Goal: Task Accomplishment & Management: Use online tool/utility

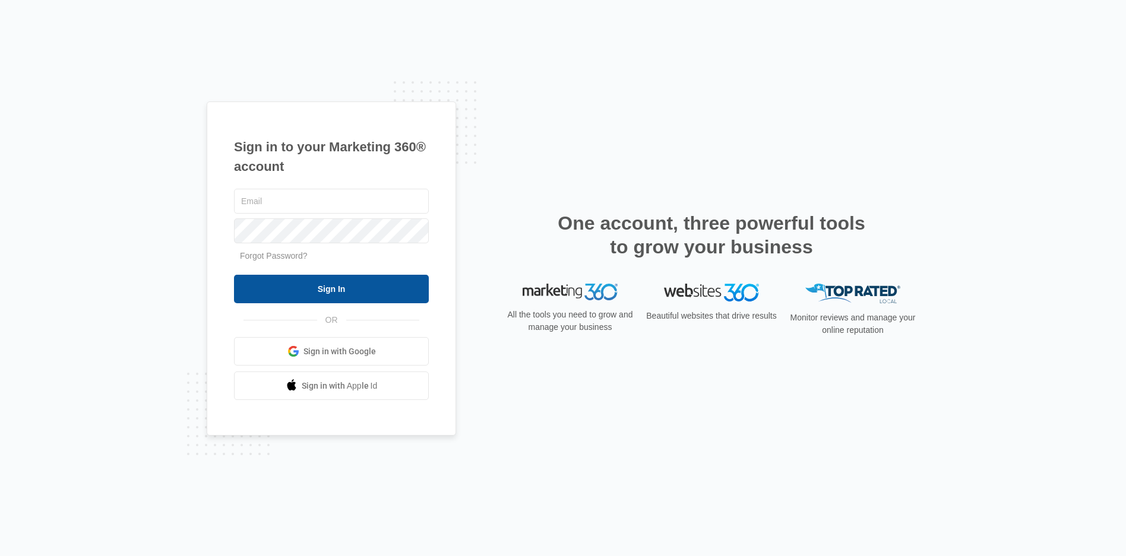
type input "[EMAIL_ADDRESS][DOMAIN_NAME]"
click at [390, 291] on input "Sign In" at bounding box center [331, 289] width 195 height 29
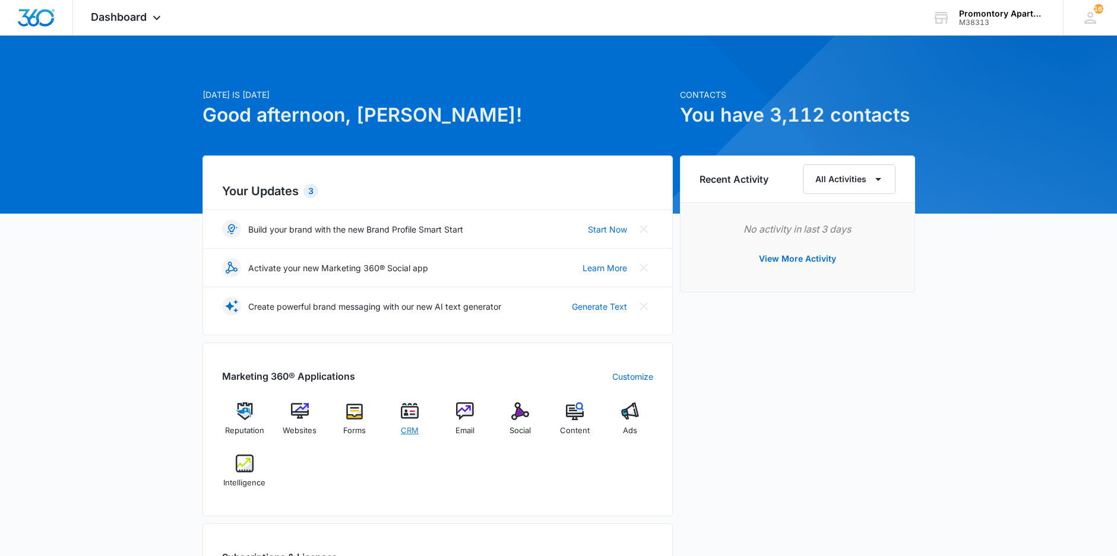
click at [417, 412] on img at bounding box center [410, 412] width 18 height 18
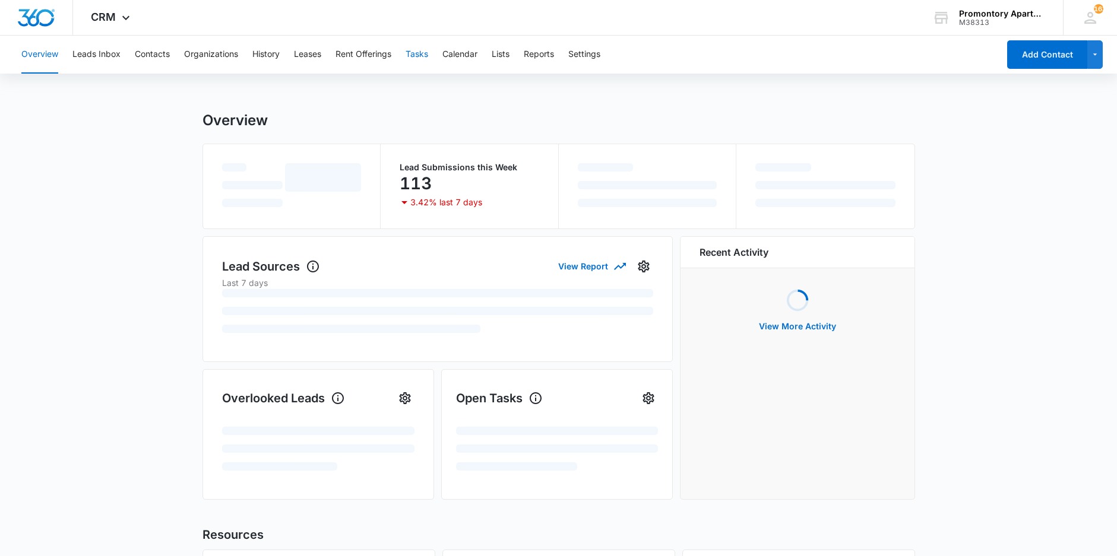
click at [409, 56] on button "Tasks" at bounding box center [417, 55] width 23 height 38
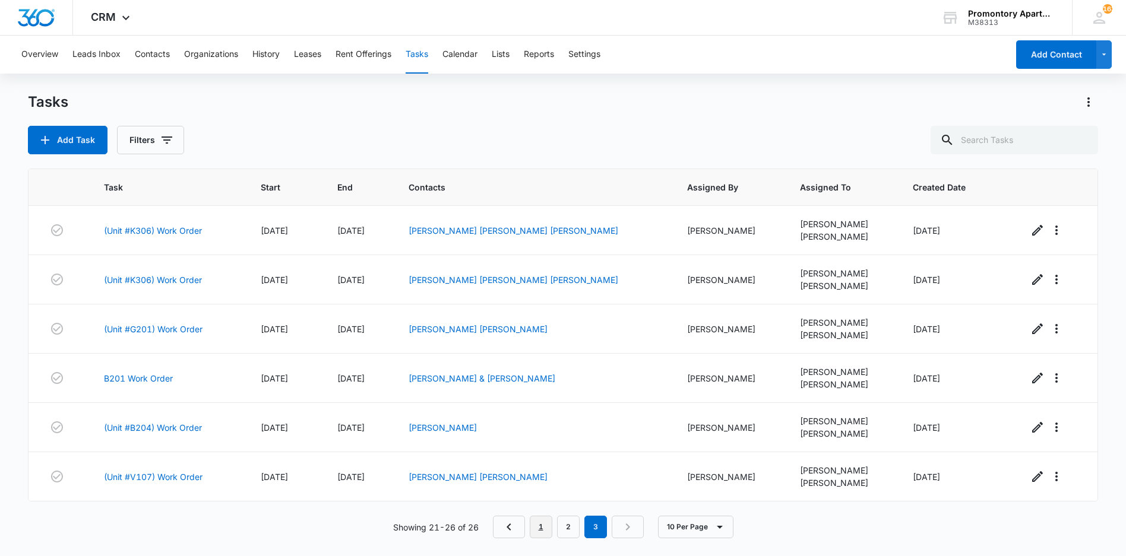
click at [549, 528] on link "1" at bounding box center [541, 527] width 23 height 23
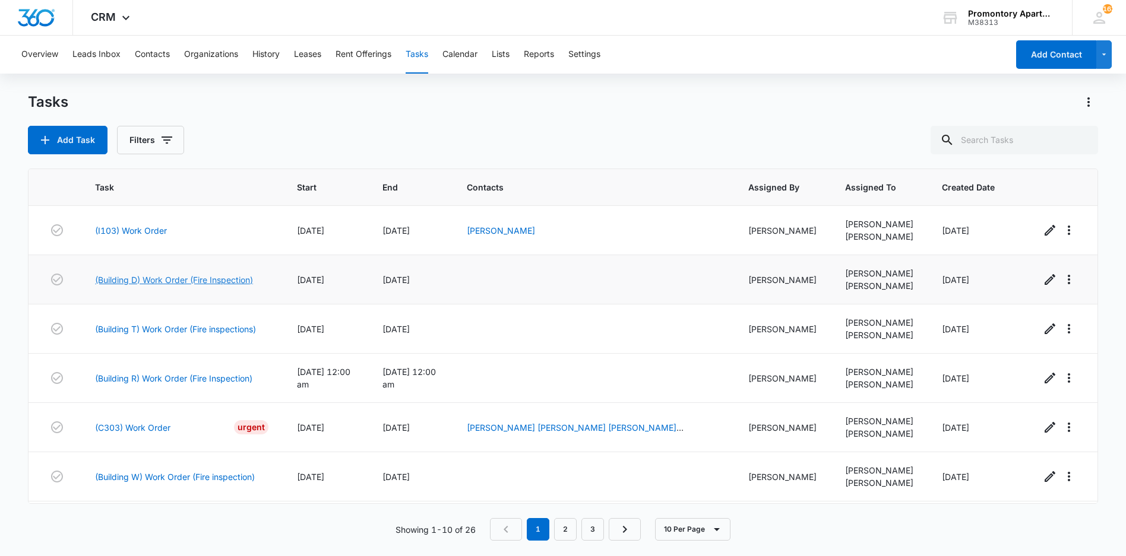
click at [183, 281] on link "(Building D) Work Order (Fire Inspection)" at bounding box center [174, 280] width 158 height 12
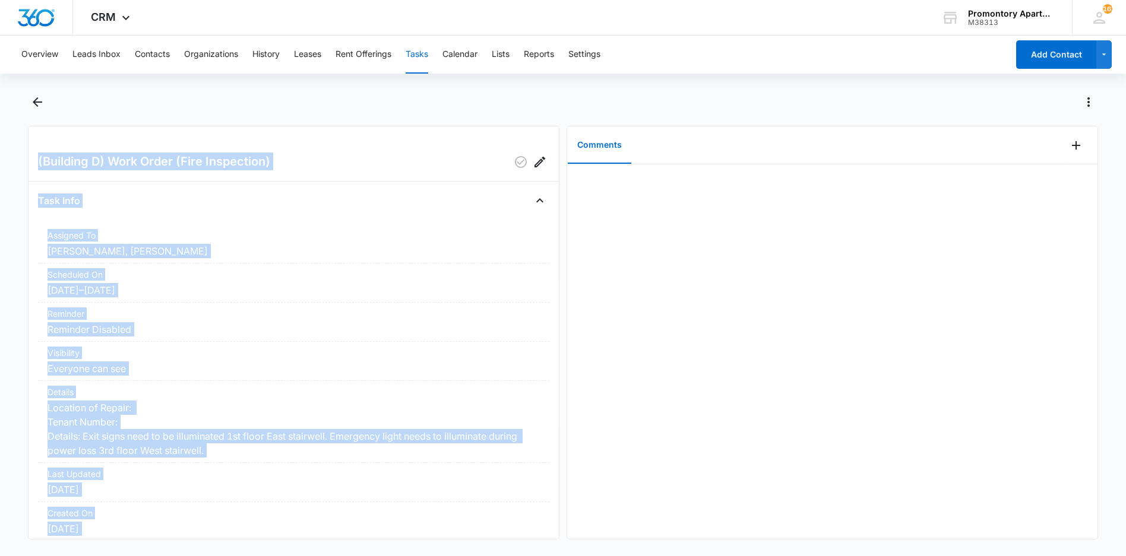
scroll to position [84, 0]
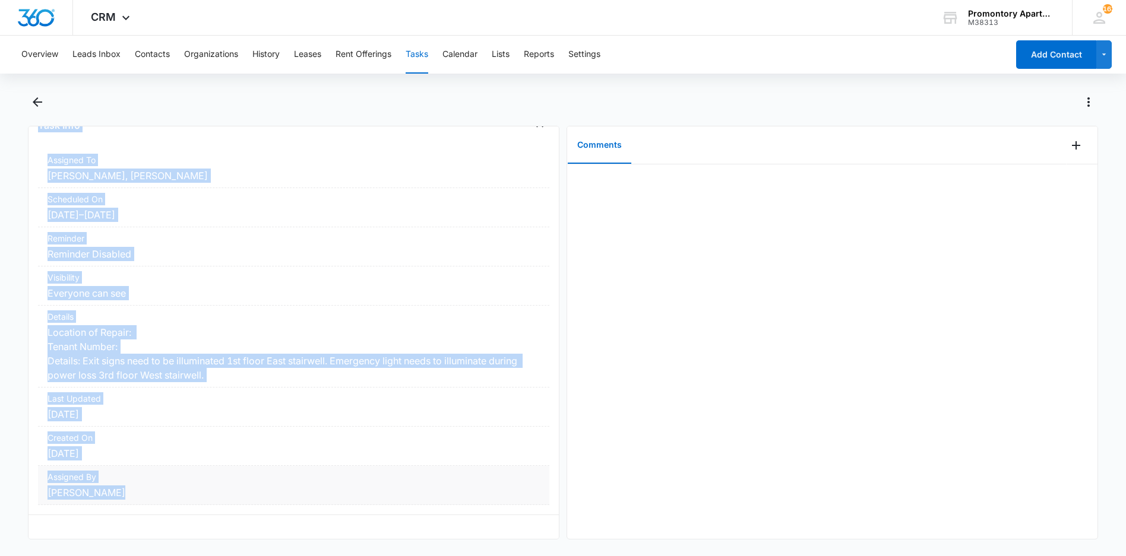
drag, startPoint x: 37, startPoint y: 156, endPoint x: 165, endPoint y: 483, distance: 351.4
click at [165, 483] on div "(Building D) Work Order (Fire Inspection) Task Info Assigned To Freddie Sepeda,…" at bounding box center [293, 333] width 531 height 414
drag, startPoint x: 165, startPoint y: 483, endPoint x: 97, endPoint y: 356, distance: 143.5
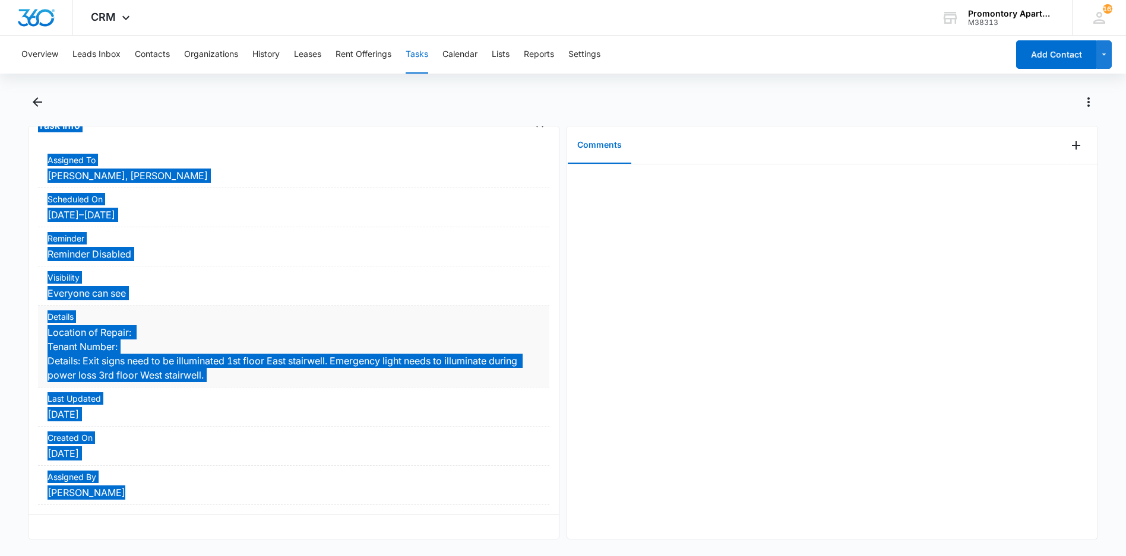
scroll to position [77, 0]
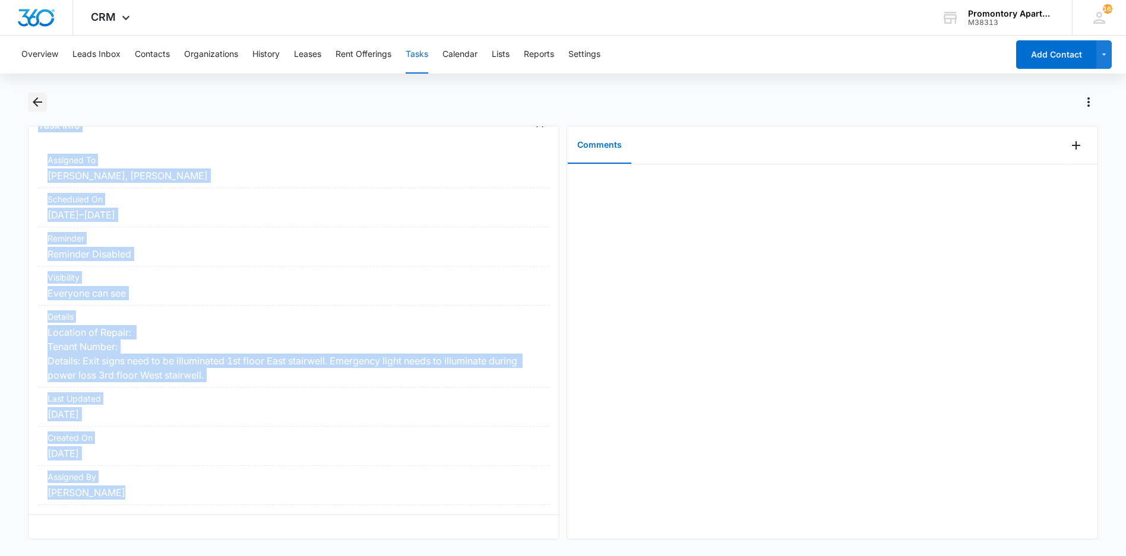
click at [36, 103] on icon "Back" at bounding box center [37, 102] width 14 height 14
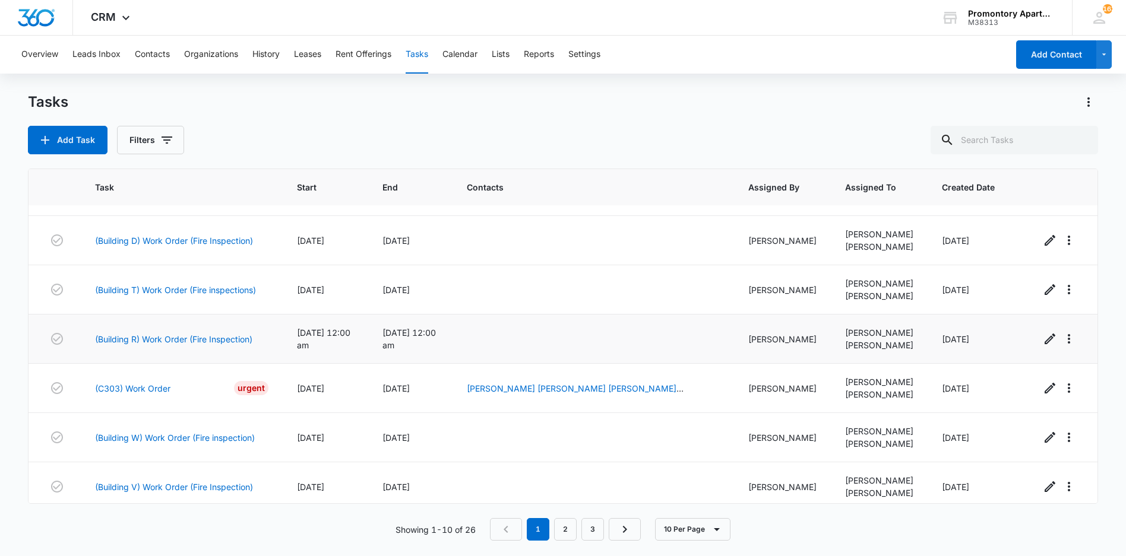
scroll to position [59, 0]
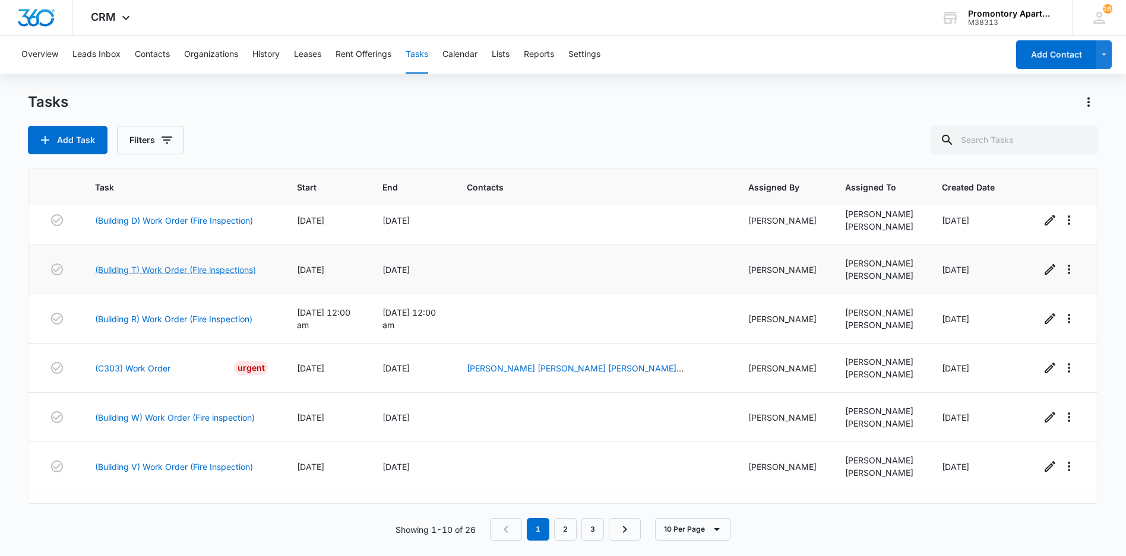
click at [147, 269] on link "(Building T) Work Order (Fire inspections)" at bounding box center [175, 270] width 161 height 12
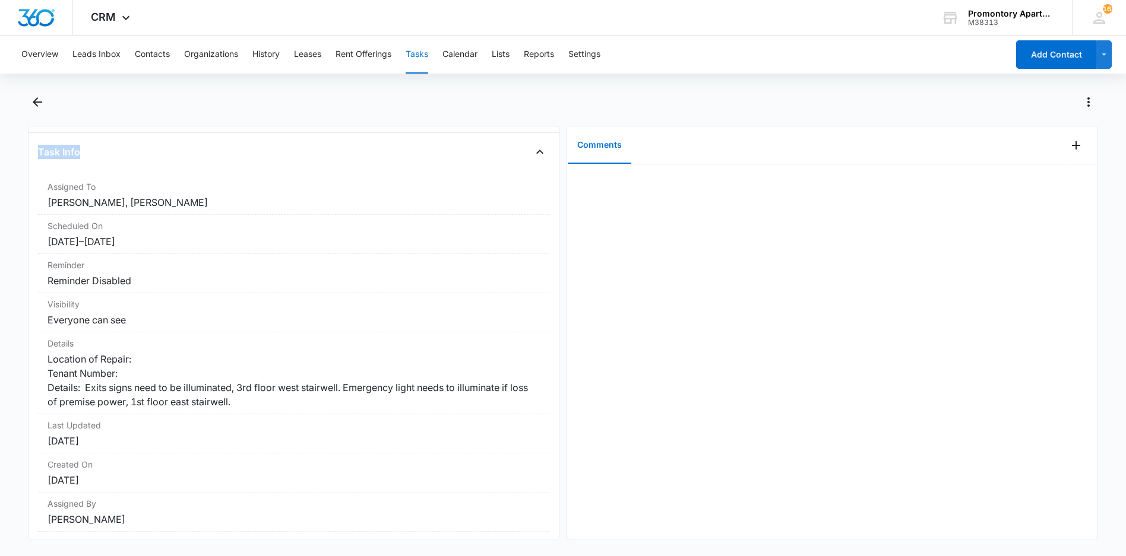
scroll to position [84, 0]
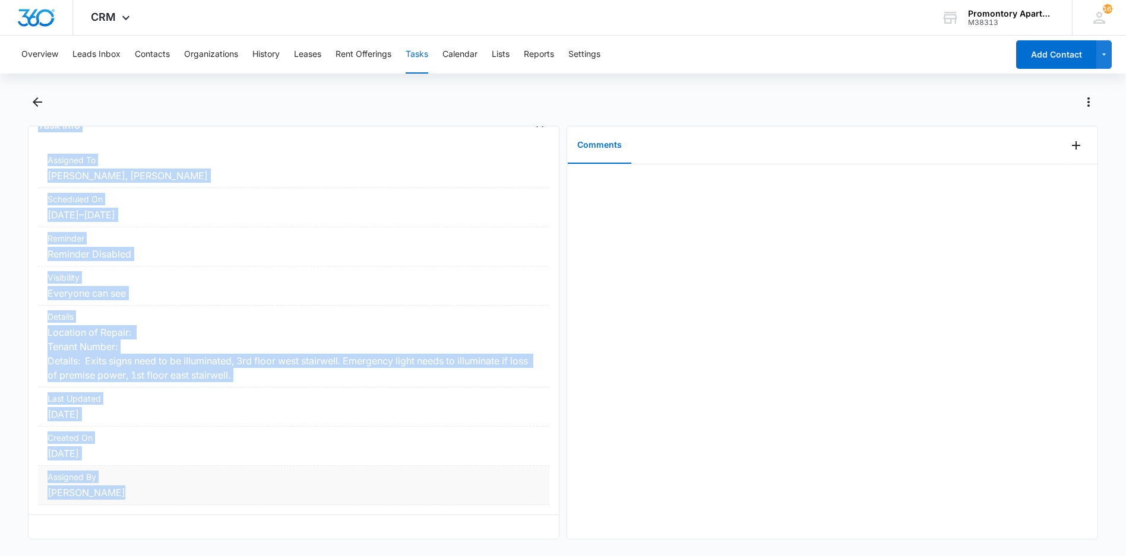
drag, startPoint x: 37, startPoint y: 157, endPoint x: 163, endPoint y: 484, distance: 350.2
click at [163, 484] on div "(Building T) Work Order (Fire inspections) Task Info Assigned To Freddie Sepeda…" at bounding box center [293, 333] width 531 height 414
drag, startPoint x: 163, startPoint y: 484, endPoint x: 103, endPoint y: 361, distance: 136.8
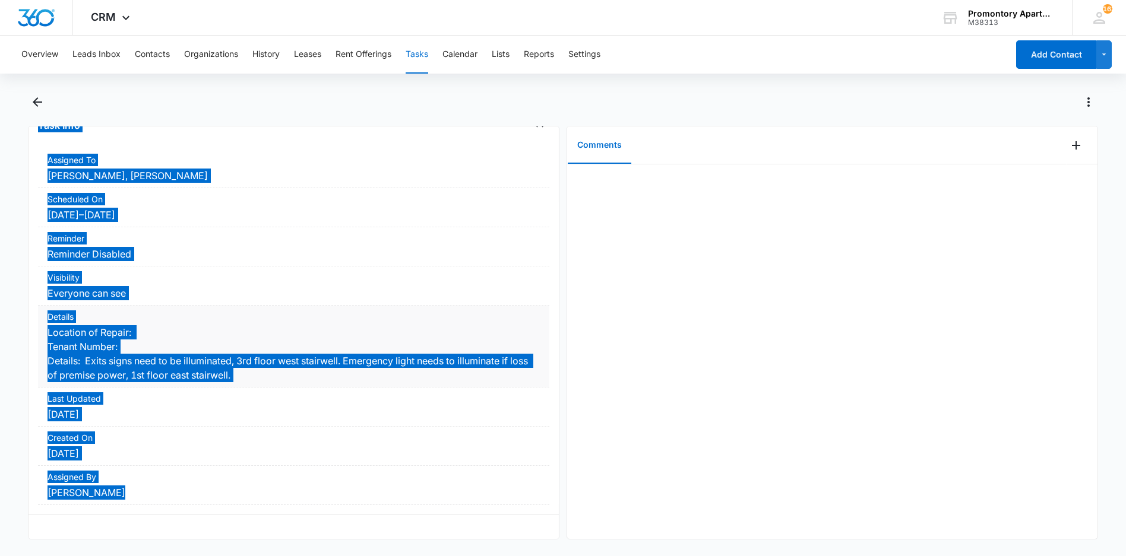
scroll to position [77, 0]
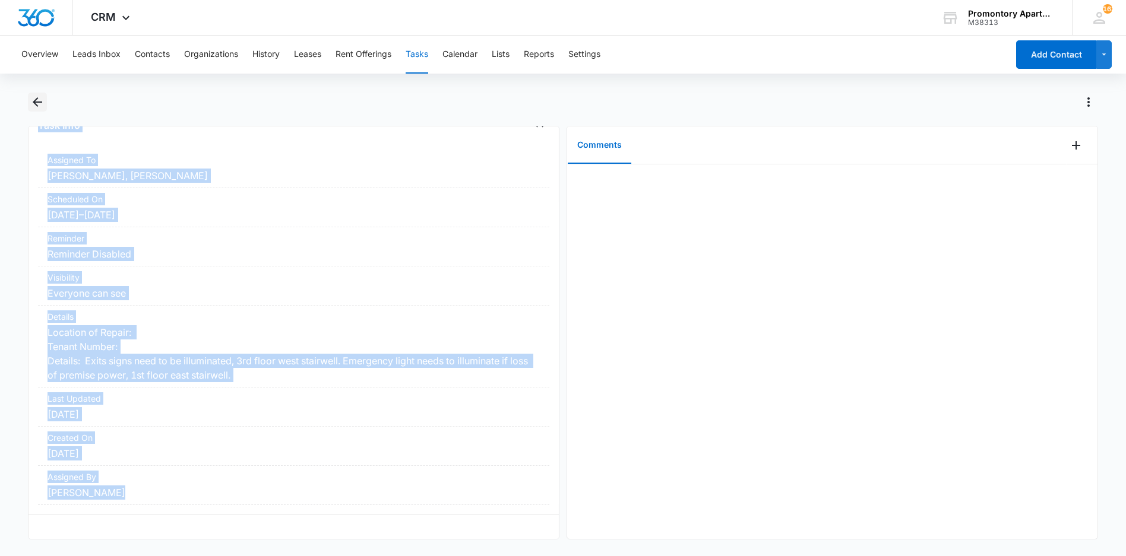
click at [37, 106] on icon "Back" at bounding box center [38, 102] width 10 height 10
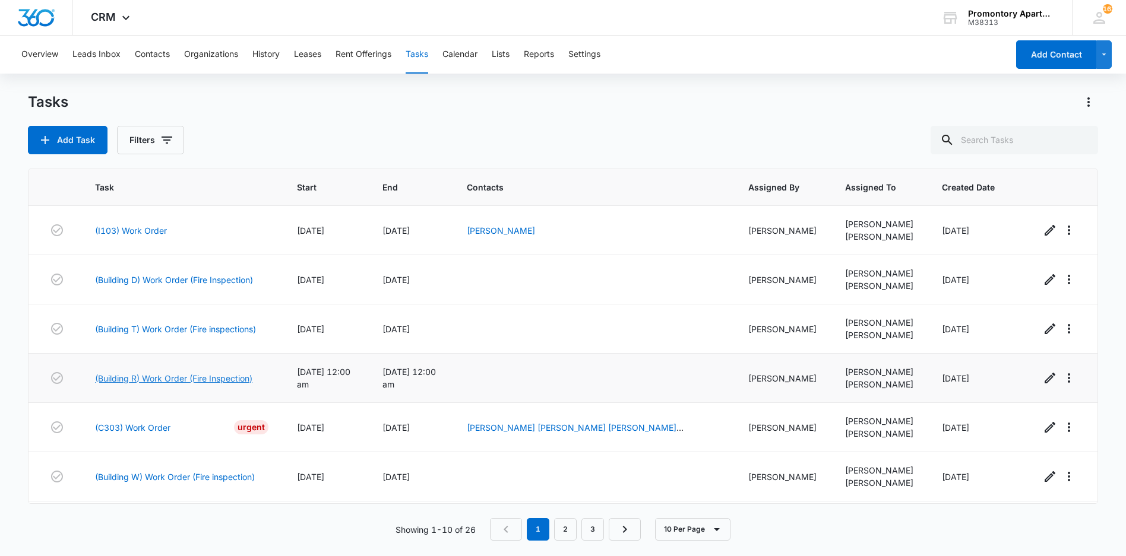
click at [195, 381] on link "(Building R) Work Order (Fire Inspection)" at bounding box center [173, 378] width 157 height 12
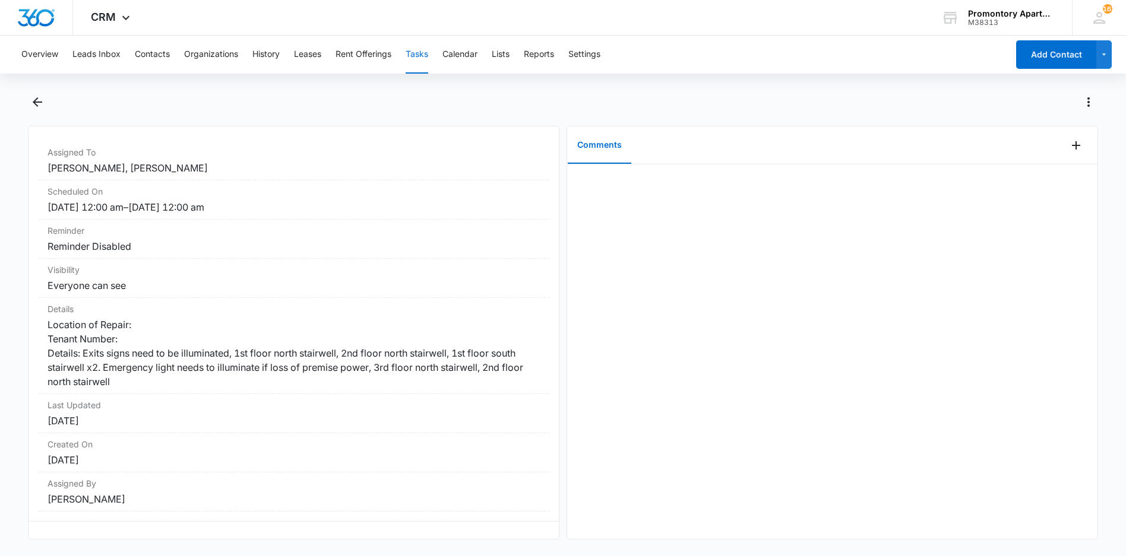
scroll to position [99, 0]
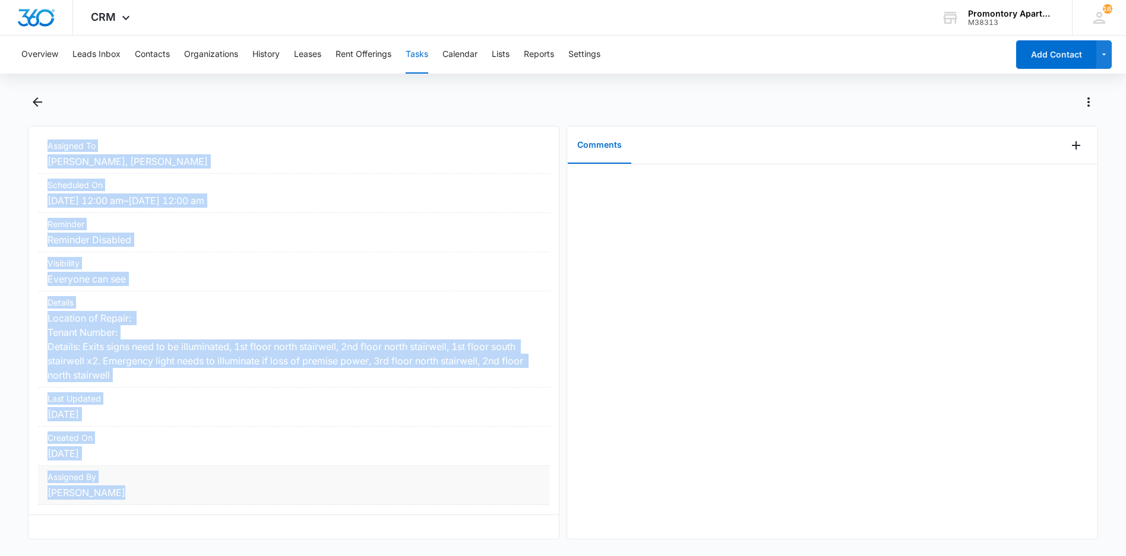
drag, startPoint x: 36, startPoint y: 157, endPoint x: 250, endPoint y: 479, distance: 386.7
click at [250, 479] on div "(Building R) Work Order (Fire Inspection) Task Info Assigned To Freddie Sepeda,…" at bounding box center [293, 333] width 531 height 414
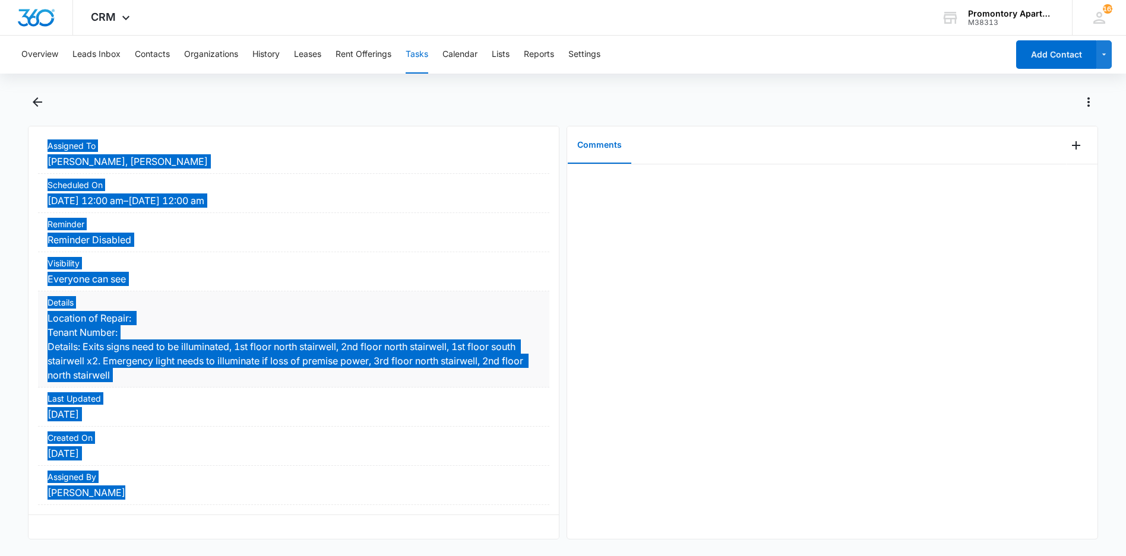
scroll to position [91, 0]
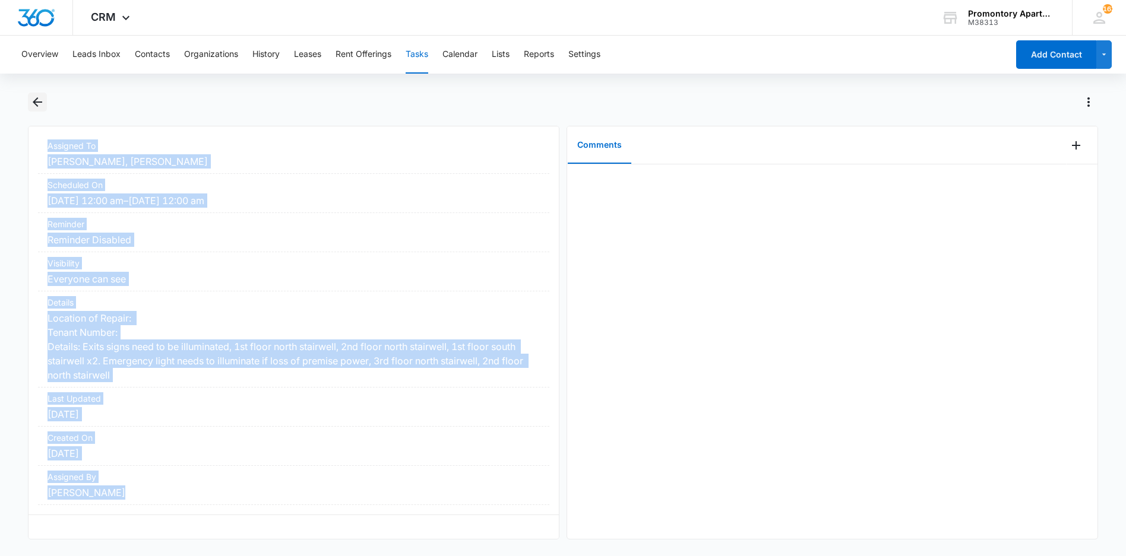
click at [34, 100] on icon "Back" at bounding box center [37, 102] width 14 height 14
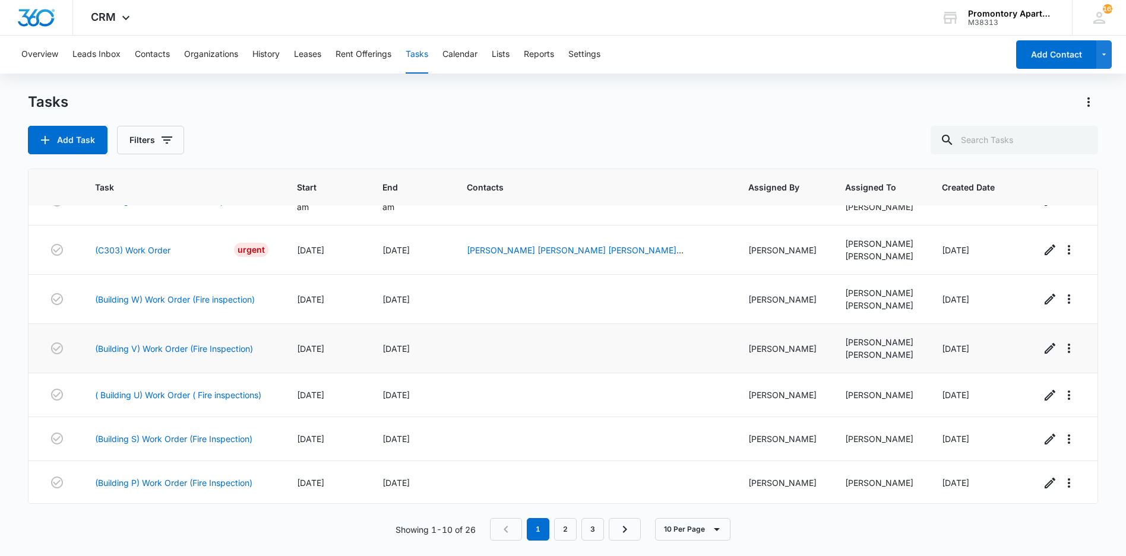
scroll to position [178, 0]
click at [206, 299] on link "(Building W) Work Order (Fire inspection)" at bounding box center [175, 299] width 160 height 12
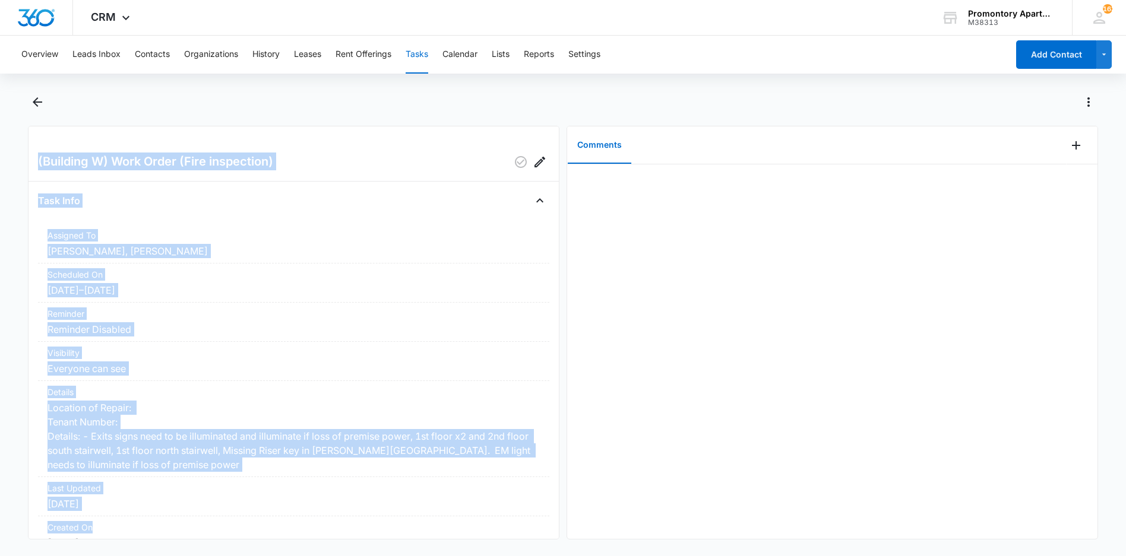
scroll to position [99, 0]
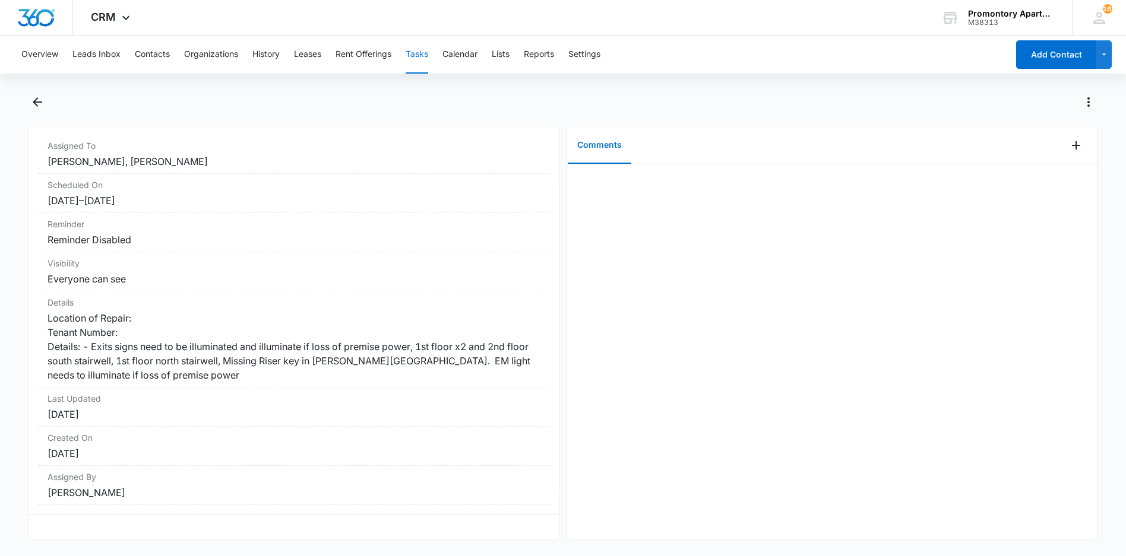
drag, startPoint x: 36, startPoint y: 157, endPoint x: 184, endPoint y: 498, distance: 371.2
click at [184, 498] on div "(Building W) Work Order (Fire inspection) Task Info Assigned To Freddie Sepeda,…" at bounding box center [293, 333] width 531 height 414
drag, startPoint x: 184, startPoint y: 498, endPoint x: 108, endPoint y: 346, distance: 170.0
click at [37, 103] on icon "Back" at bounding box center [37, 102] width 14 height 14
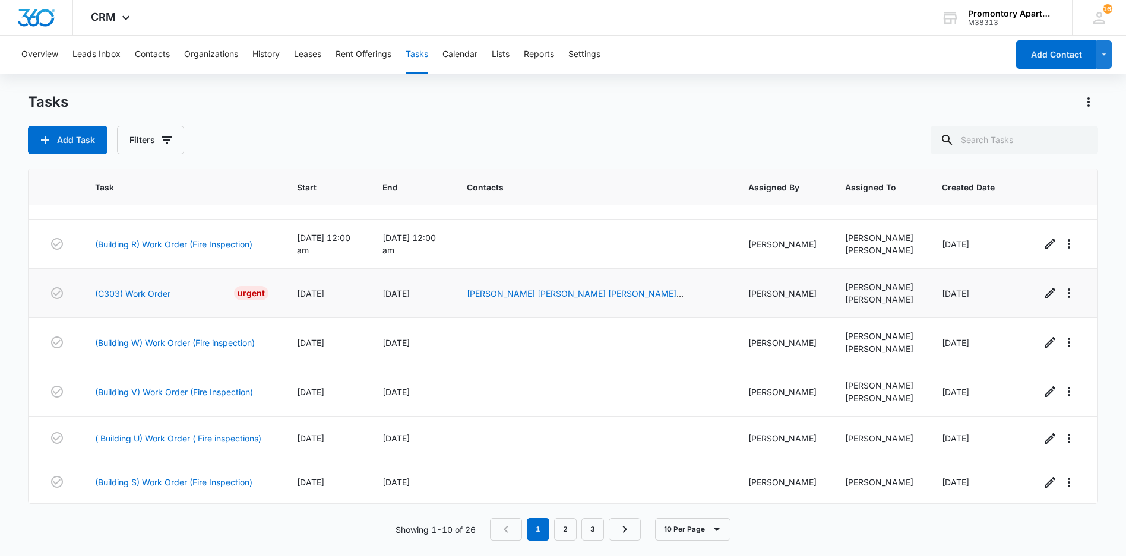
scroll to position [179, 0]
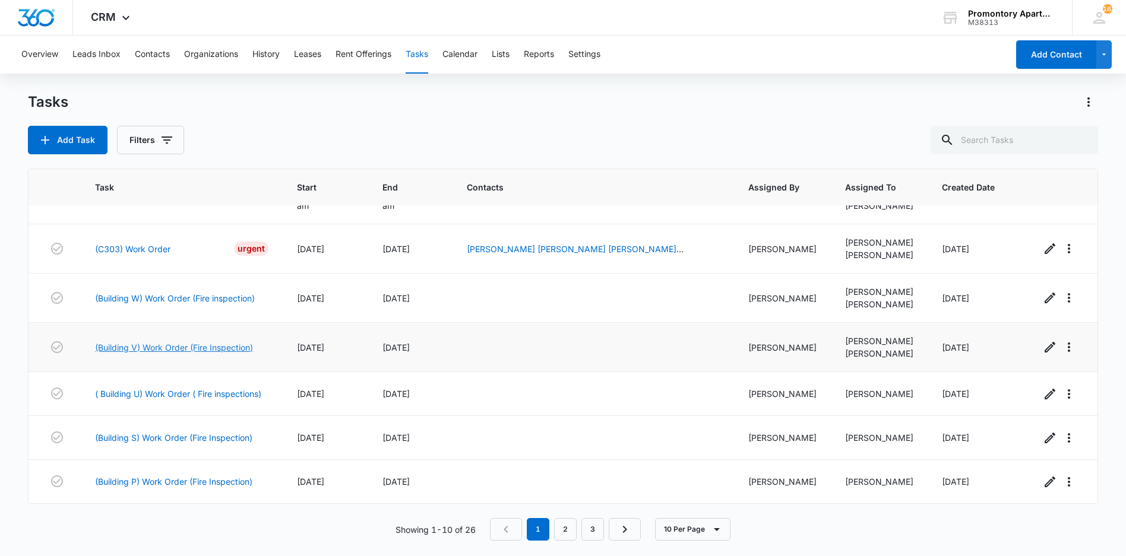
click at [167, 345] on link "(Building V) Work Order (Fire Inspection)" at bounding box center [174, 347] width 158 height 12
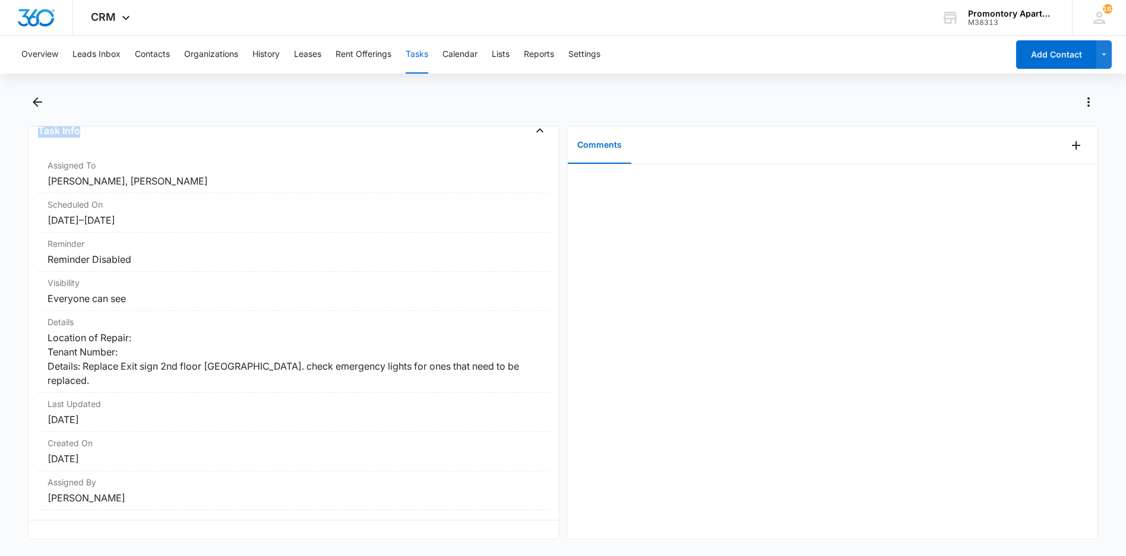
scroll to position [84, 0]
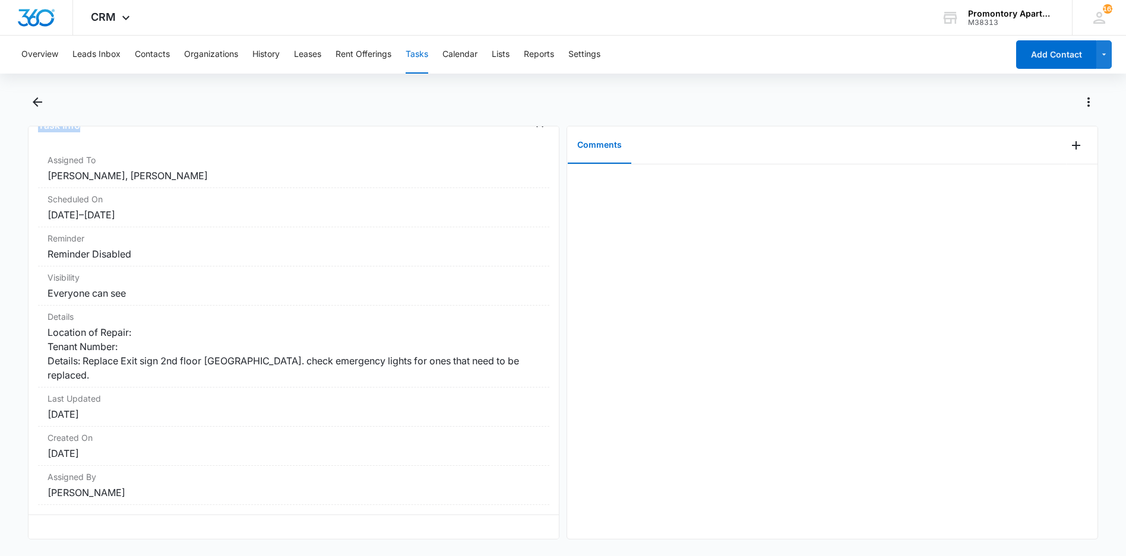
drag, startPoint x: 34, startPoint y: 160, endPoint x: 201, endPoint y: 510, distance: 387.0
click at [201, 510] on div "(Building V) Work Order (Fire Inspection) Task Info Assigned To [PERSON_NAME], …" at bounding box center [293, 333] width 531 height 414
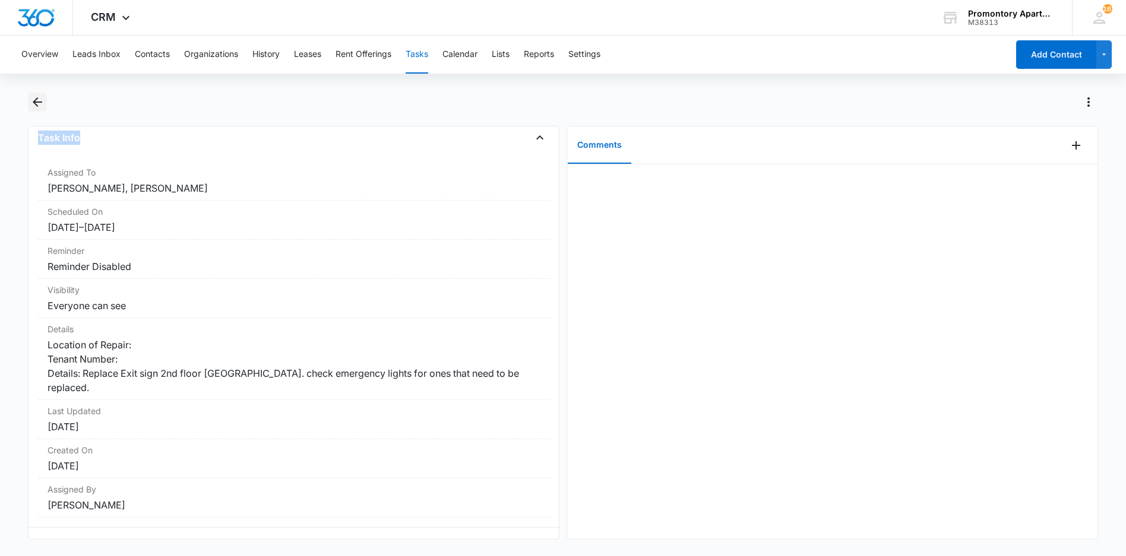
click at [37, 97] on icon "Back" at bounding box center [37, 102] width 14 height 14
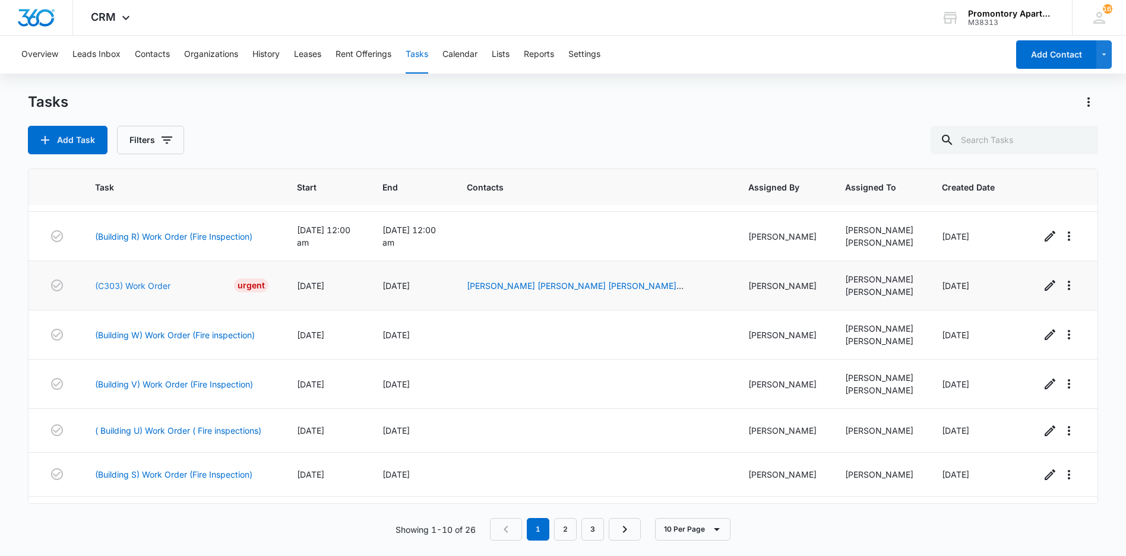
scroll to position [179, 0]
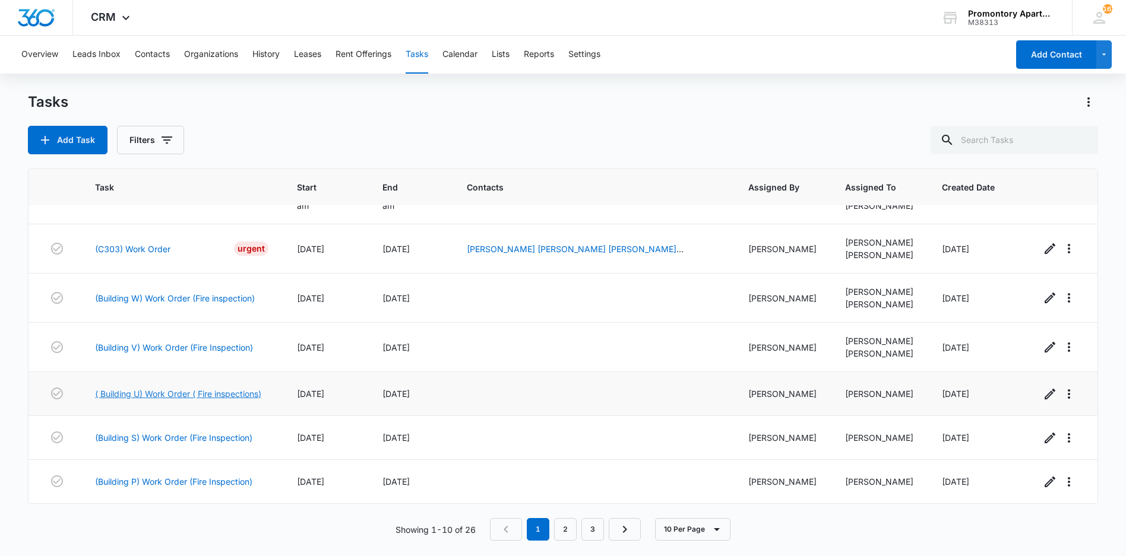
click at [183, 394] on link "( Building U) Work Order ( Fire inspections)" at bounding box center [178, 394] width 166 height 12
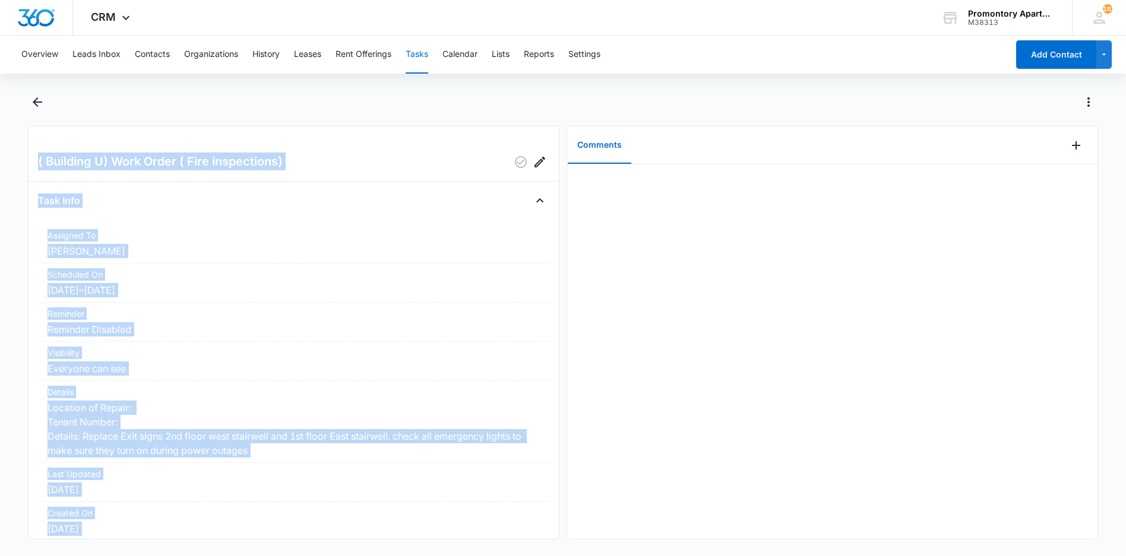
scroll to position [84, 0]
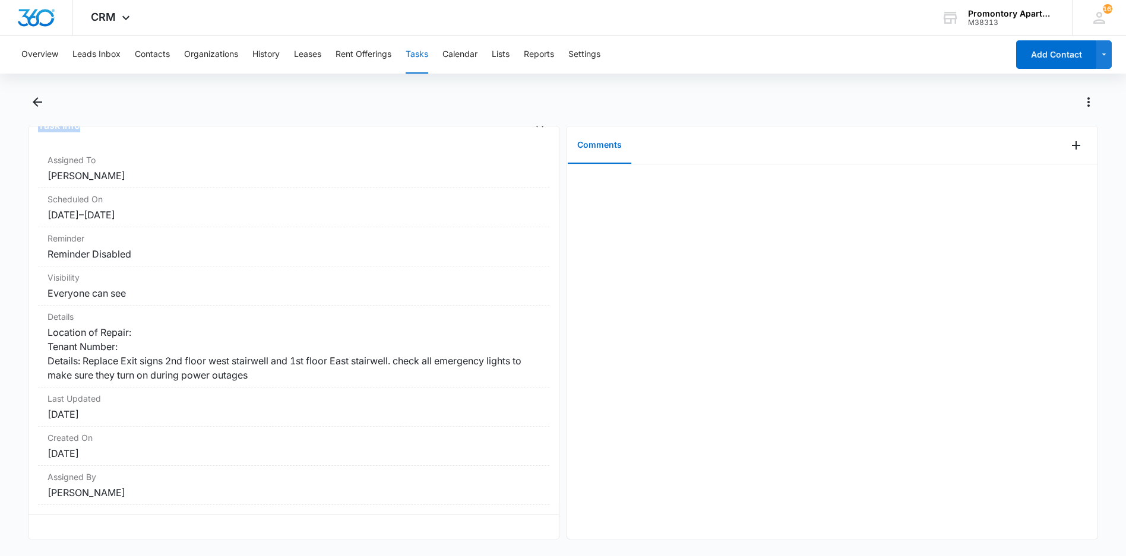
drag, startPoint x: 37, startPoint y: 159, endPoint x: 187, endPoint y: 502, distance: 374.4
click at [187, 502] on div "( Building U) Work Order ( Fire inspections) Task Info Assigned To Freddie Sepe…" at bounding box center [293, 333] width 531 height 414
drag, startPoint x: 187, startPoint y: 502, endPoint x: 106, endPoint y: 357, distance: 165.9
click at [34, 97] on icon "Back" at bounding box center [37, 102] width 14 height 14
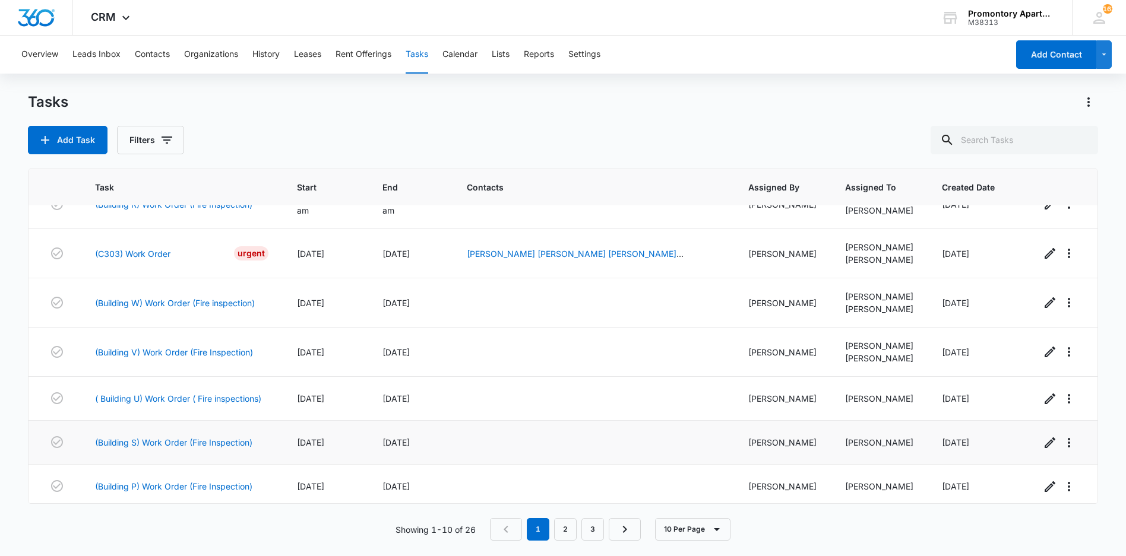
scroll to position [179, 0]
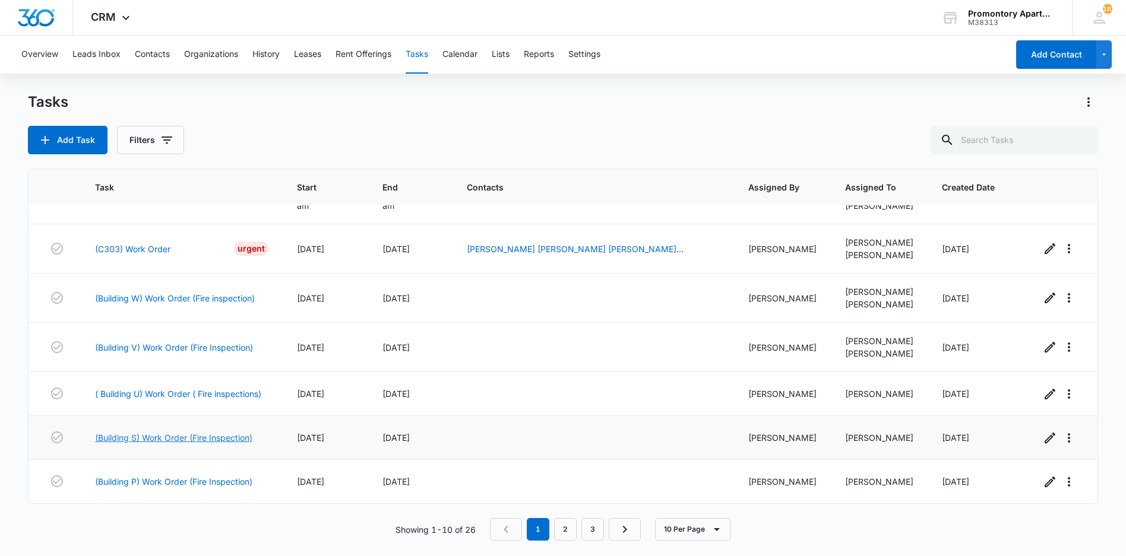
click at [162, 436] on link "(Building S) Work Order (Fire Inspection)" at bounding box center [173, 438] width 157 height 12
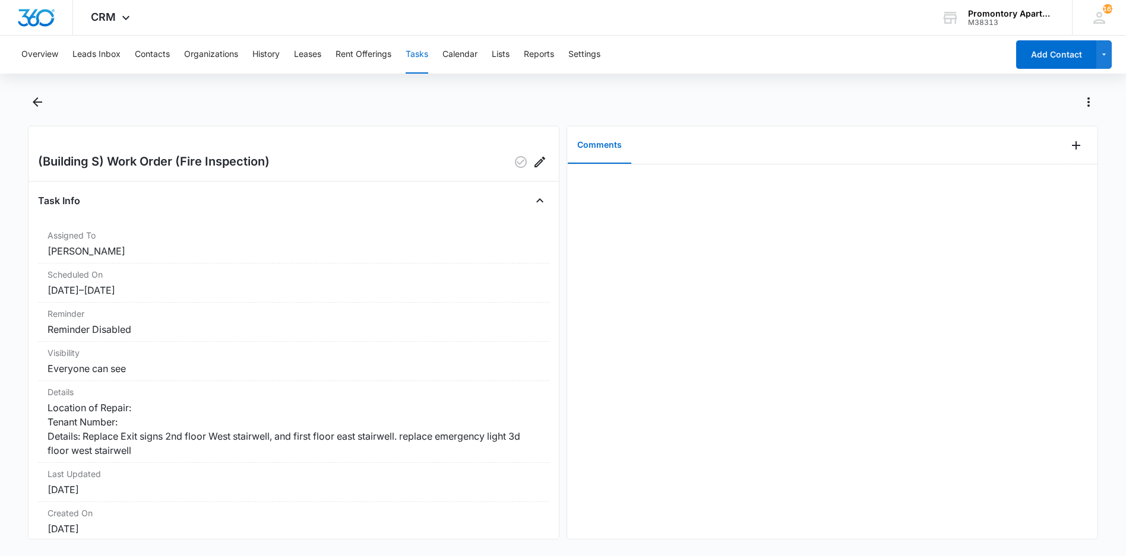
scroll to position [84, 0]
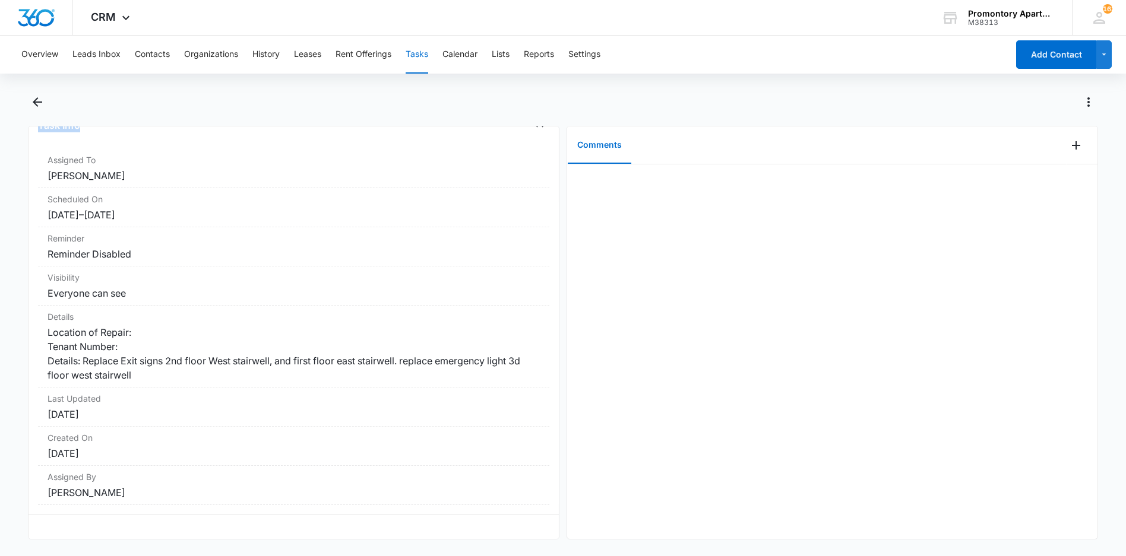
drag, startPoint x: 36, startPoint y: 157, endPoint x: 263, endPoint y: 569, distance: 470.7
click at [263, 556] on html "CRM Apps Reputation Websites Forms CRM Email Social Content Ads Intelligence Fi…" at bounding box center [563, 278] width 1126 height 556
click at [39, 95] on icon "Back" at bounding box center [37, 102] width 14 height 14
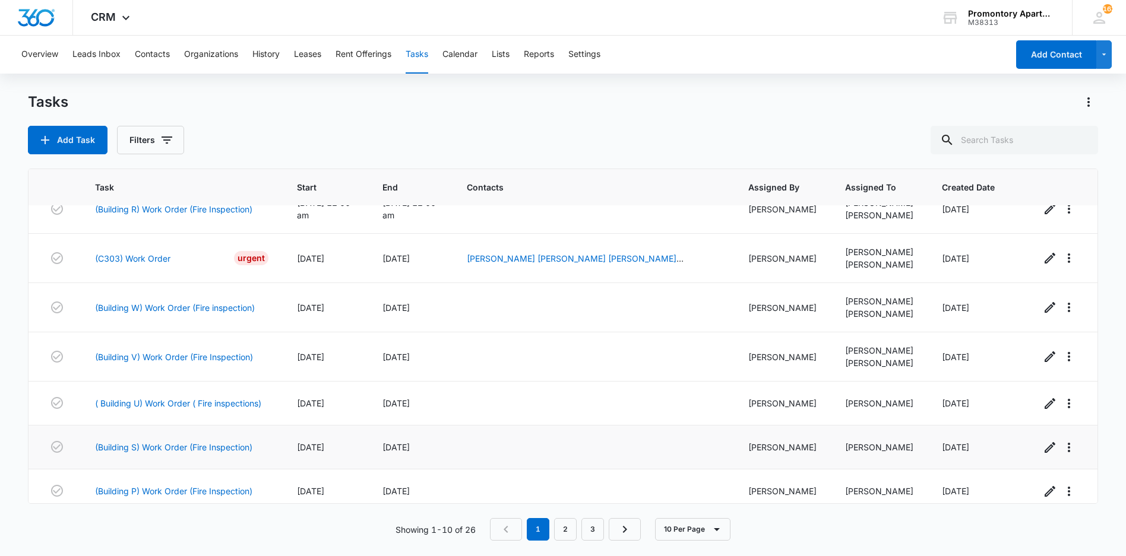
scroll to position [179, 0]
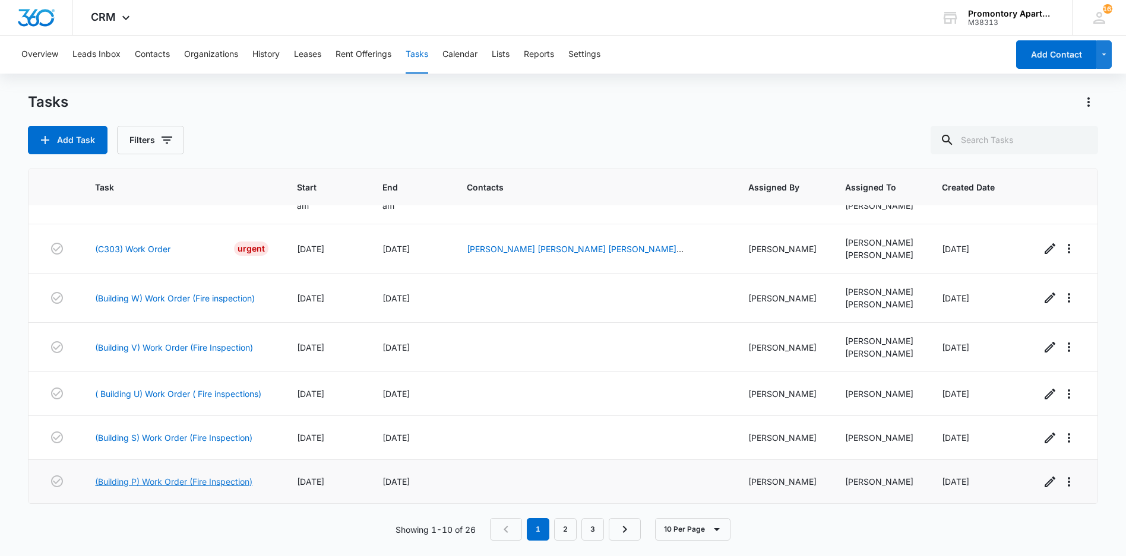
click at [143, 477] on link "(Building P) Work Order (Fire Inspection)" at bounding box center [173, 482] width 157 height 12
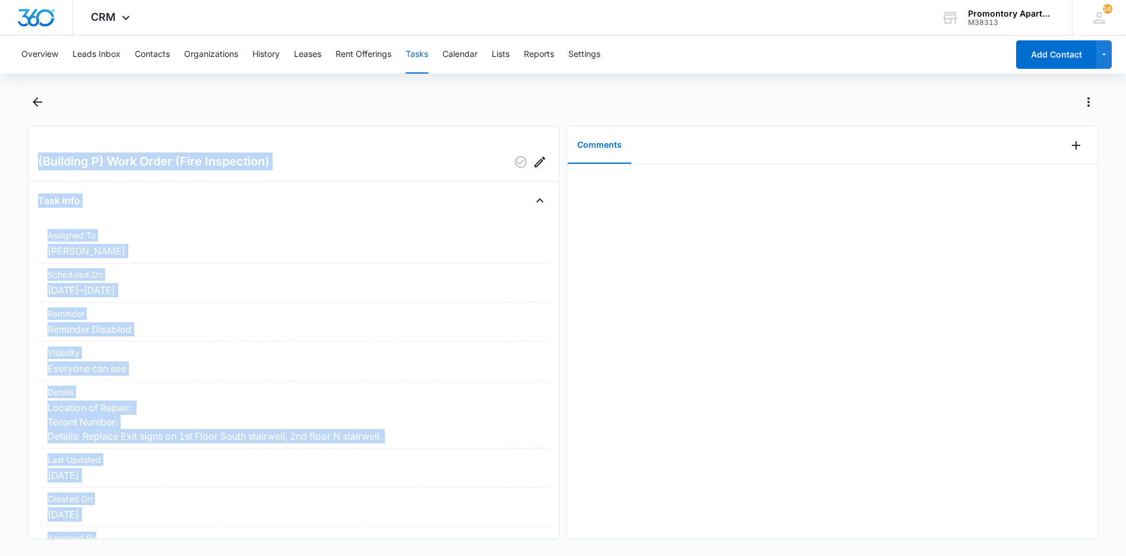
scroll to position [70, 0]
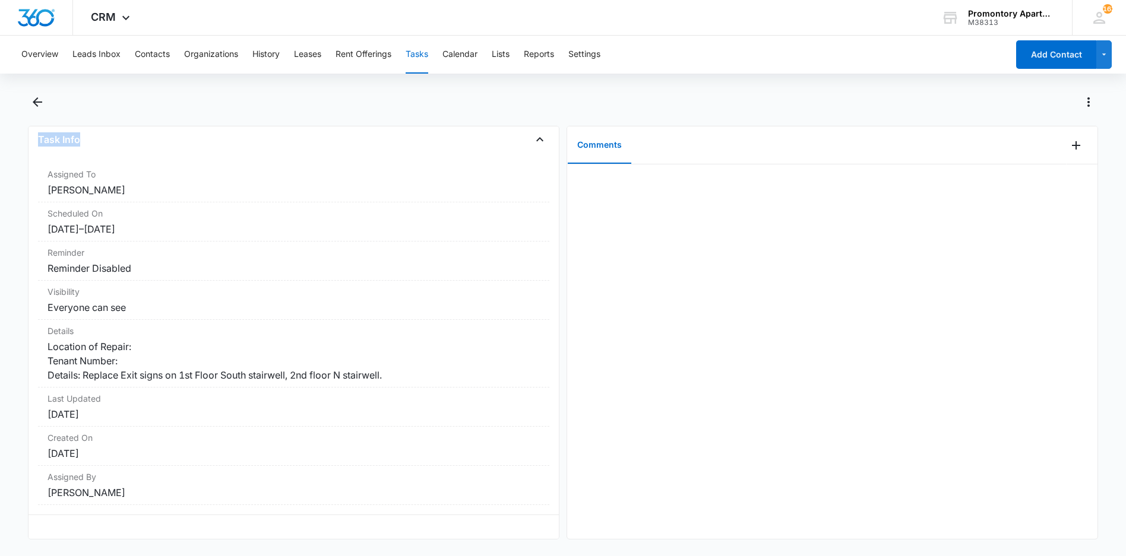
drag, startPoint x: 36, startPoint y: 159, endPoint x: 230, endPoint y: 539, distance: 426.8
click at [230, 539] on div "(Building P) Work Order (Fire Inspection) Task Info Assigned To Freddie Sepeda …" at bounding box center [293, 333] width 531 height 414
click at [31, 103] on icon "Back" at bounding box center [37, 102] width 14 height 14
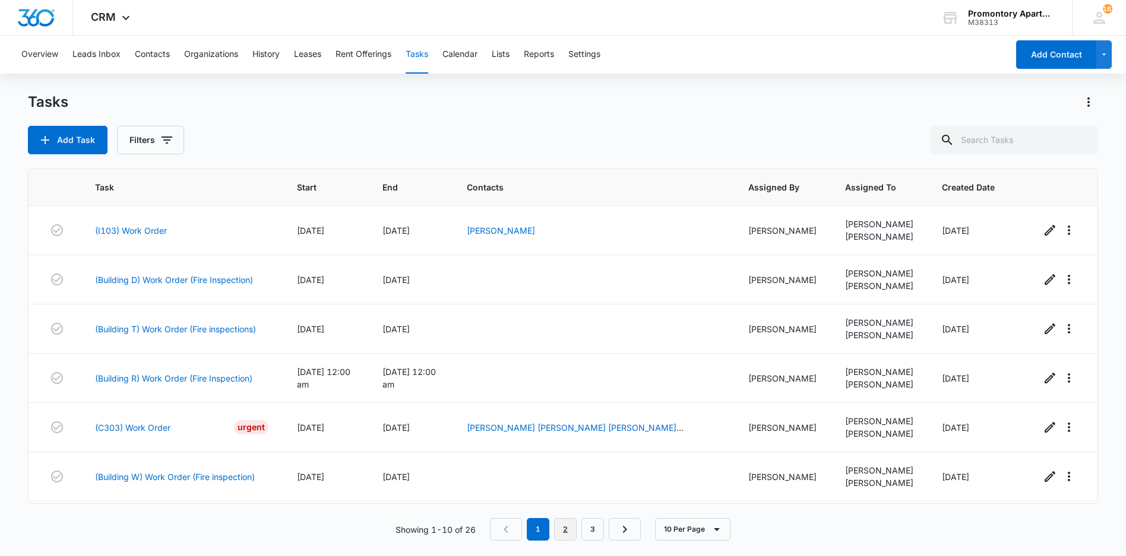
click at [568, 535] on link "2" at bounding box center [565, 529] width 23 height 23
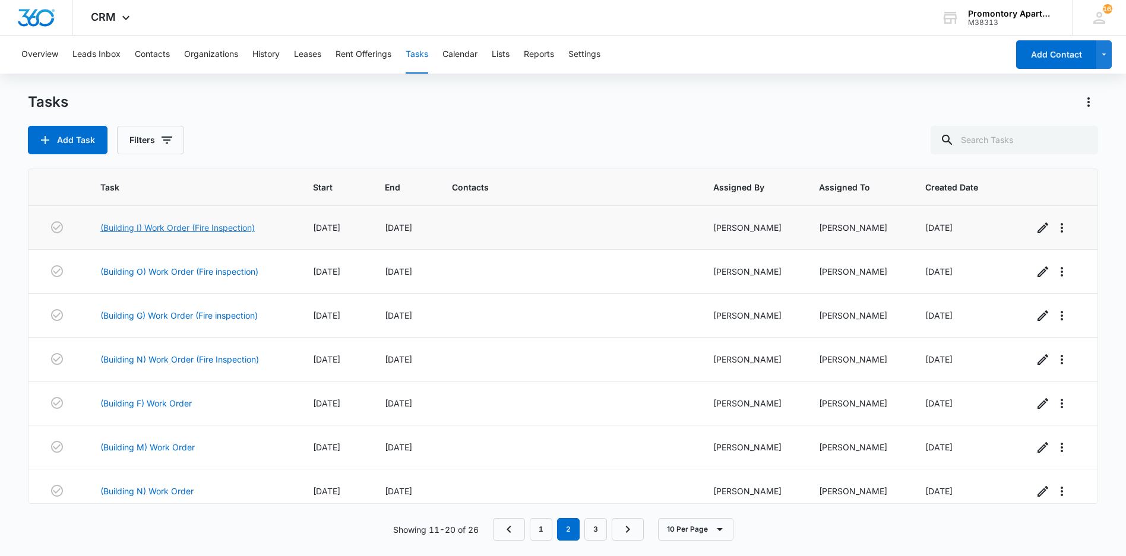
click at [207, 227] on link "(Building I) Work Order (Fire Inspection)" at bounding box center [177, 227] width 154 height 12
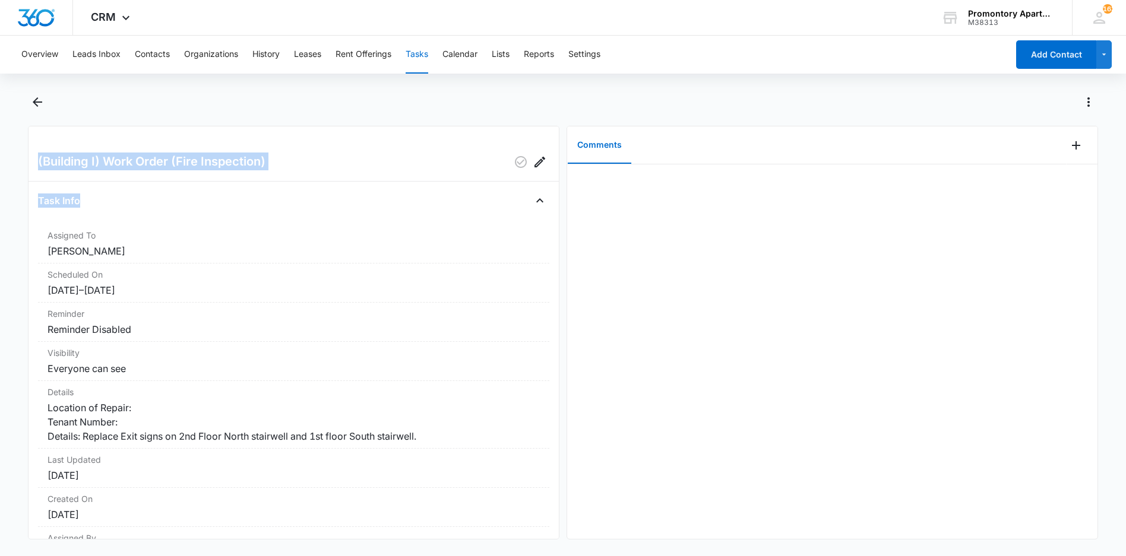
scroll to position [70, 0]
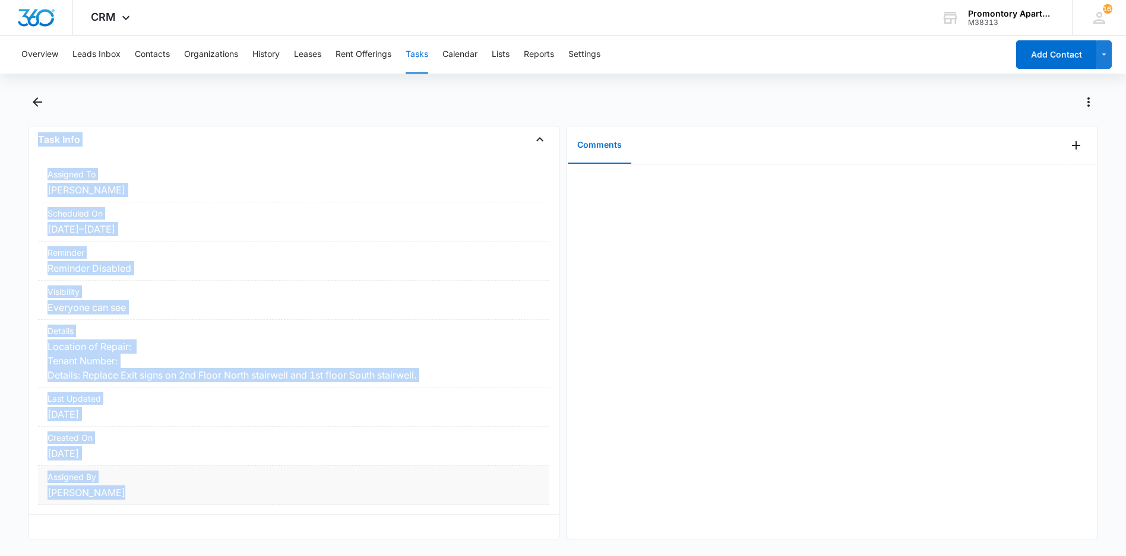
drag, startPoint x: 34, startPoint y: 158, endPoint x: 144, endPoint y: 486, distance: 345.5
click at [144, 486] on div "(Building I) Work Order (Fire Inspection) Task Info Assigned To [PERSON_NAME] S…" at bounding box center [293, 333] width 531 height 414
drag, startPoint x: 144, startPoint y: 486, endPoint x: 97, endPoint y: 355, distance: 138.6
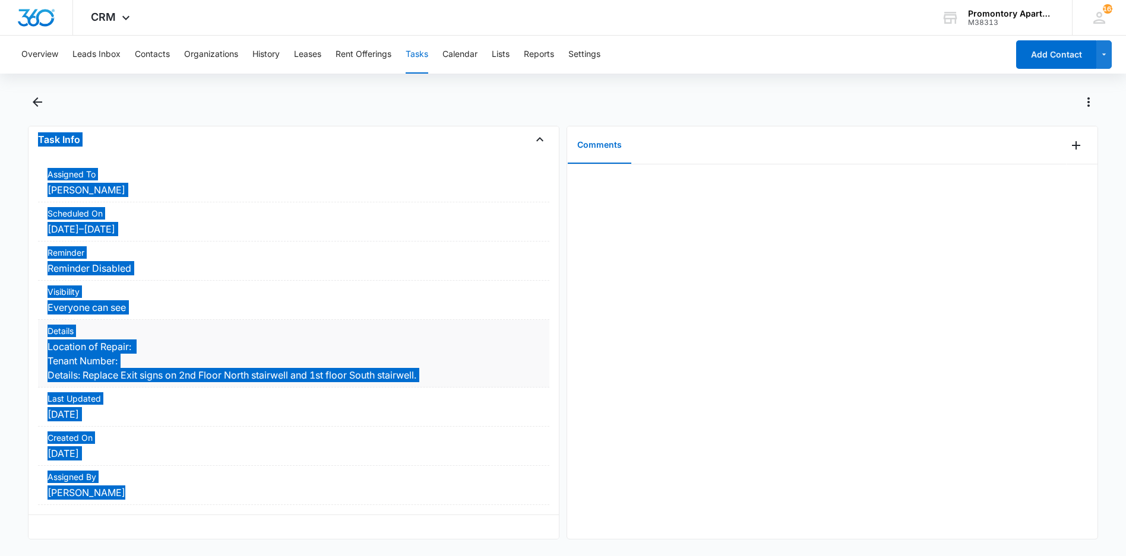
scroll to position [63, 0]
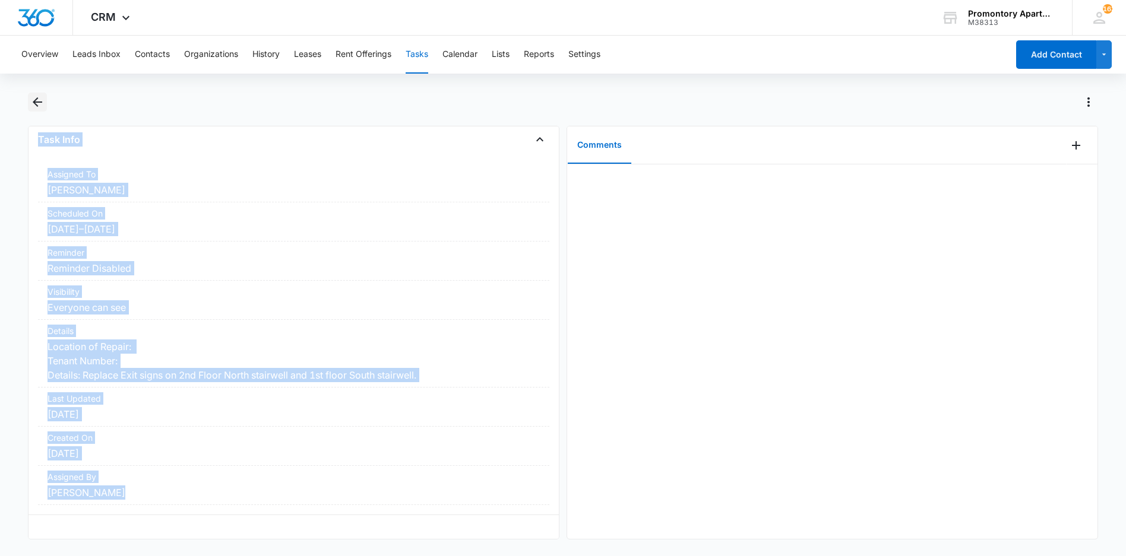
click at [36, 100] on icon "Back" at bounding box center [38, 102] width 10 height 10
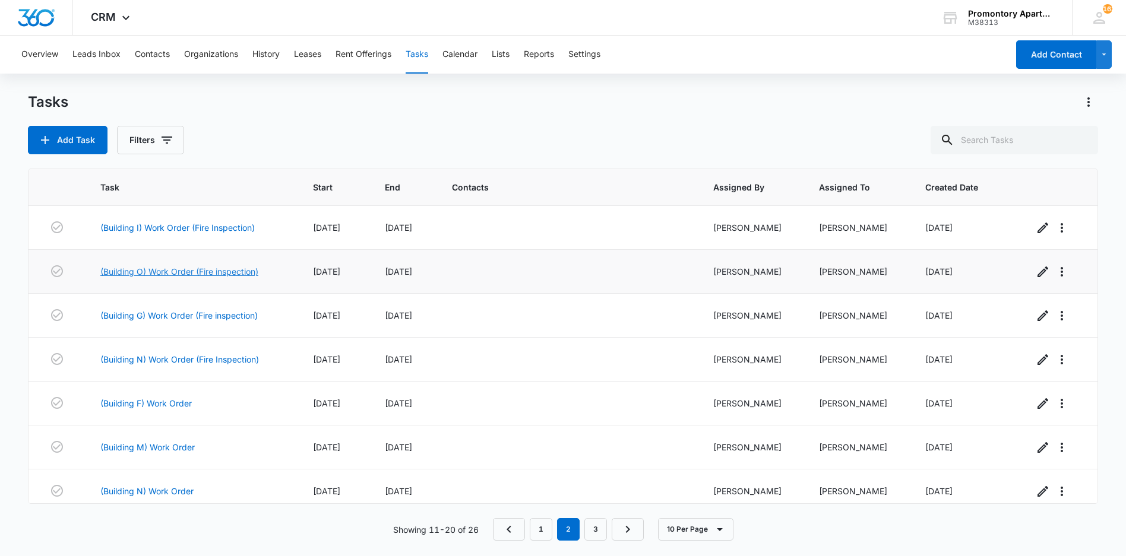
click at [169, 270] on link "(Building O) Work Order (Fire inspection)" at bounding box center [179, 271] width 158 height 12
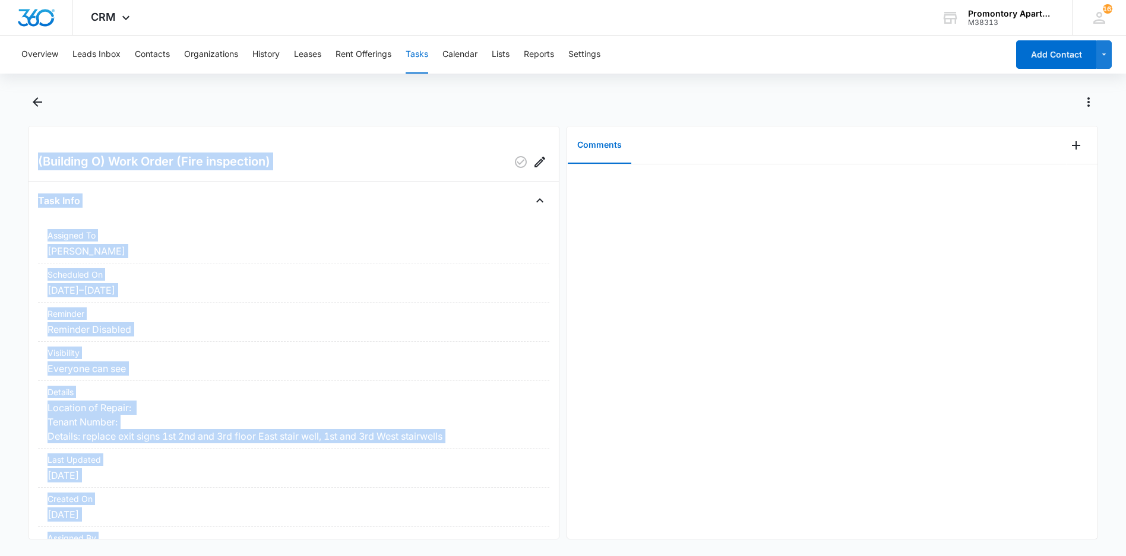
scroll to position [70, 0]
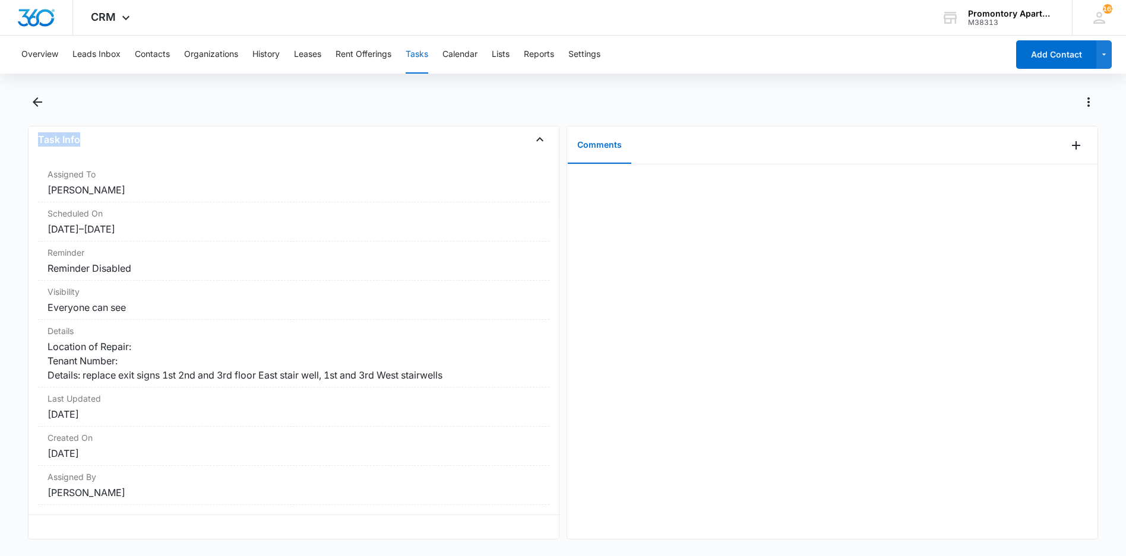
drag, startPoint x: 36, startPoint y: 162, endPoint x: 292, endPoint y: 573, distance: 484.1
click at [292, 556] on html "CRM Apps Reputation Websites Forms CRM Email Social Content Ads Intelligence Fi…" at bounding box center [563, 278] width 1126 height 556
click at [38, 102] on icon "Back" at bounding box center [38, 102] width 10 height 10
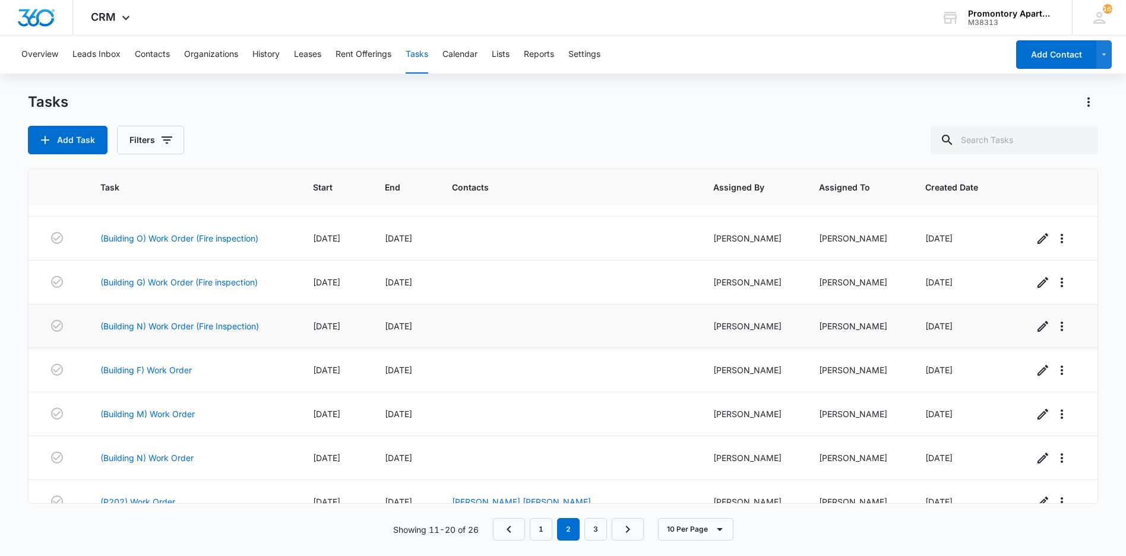
scroll to position [59, 0]
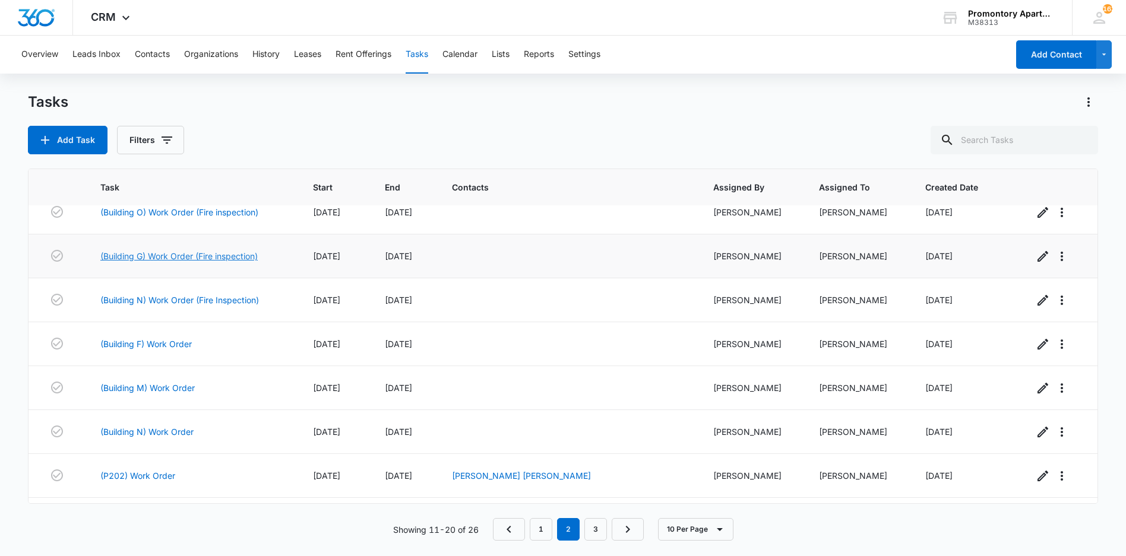
click at [185, 257] on link "(Building G) Work Order (Fire inspection)" at bounding box center [178, 256] width 157 height 12
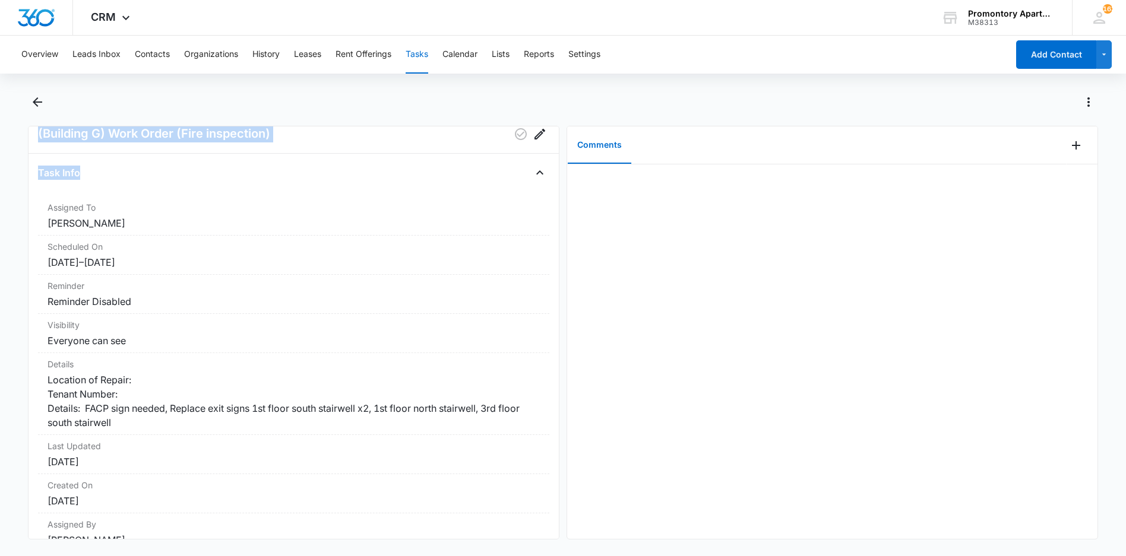
scroll to position [84, 0]
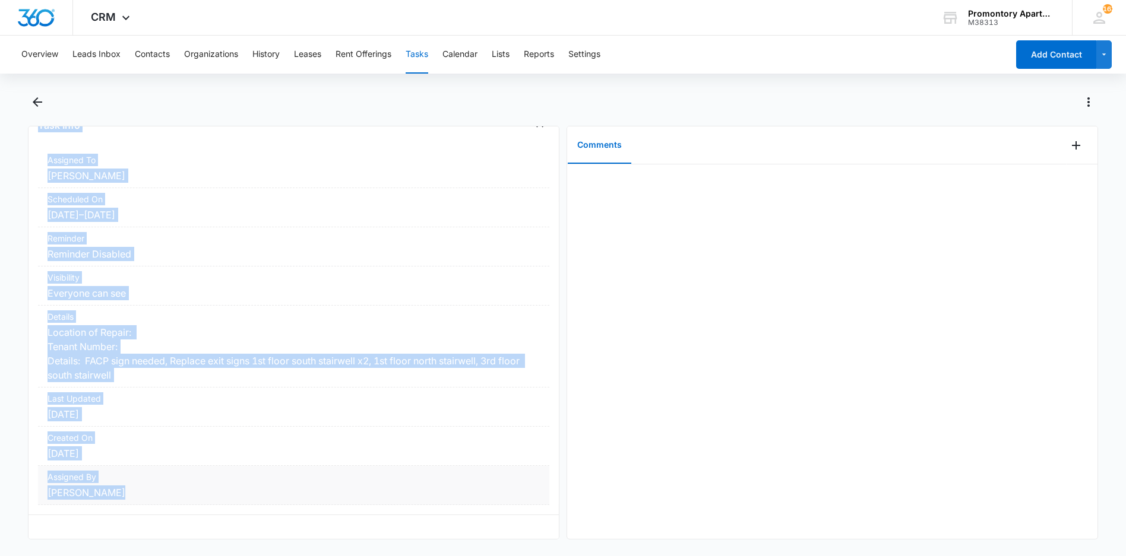
drag, startPoint x: 35, startPoint y: 160, endPoint x: 200, endPoint y: 483, distance: 362.0
click at [200, 483] on div "(Building G) Work Order (Fire inspection) Task Info Assigned To [PERSON_NAME] S…" at bounding box center [293, 333] width 531 height 414
drag, startPoint x: 200, startPoint y: 483, endPoint x: 92, endPoint y: 341, distance: 178.0
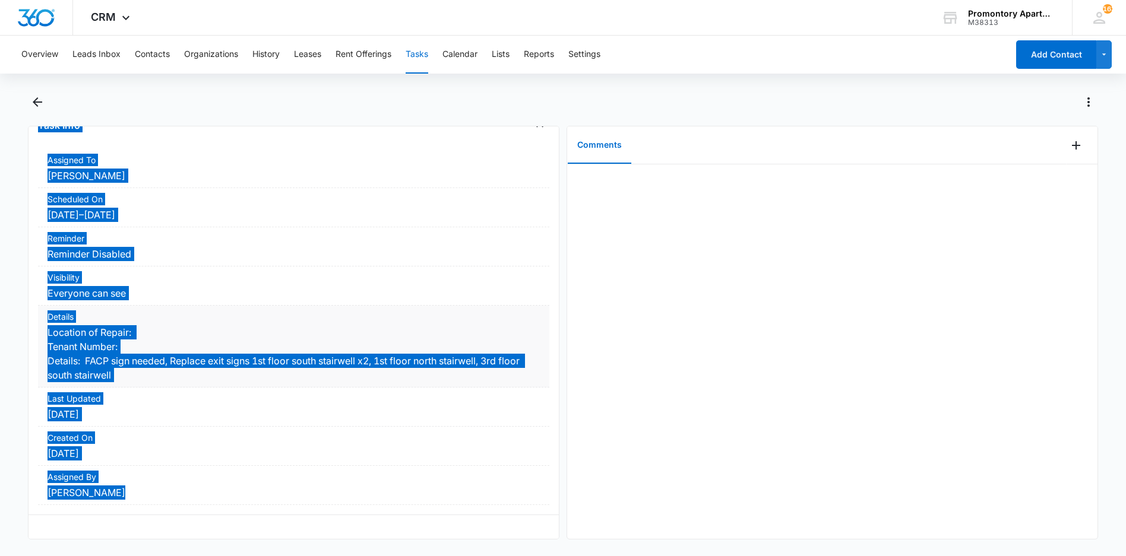
scroll to position [77, 0]
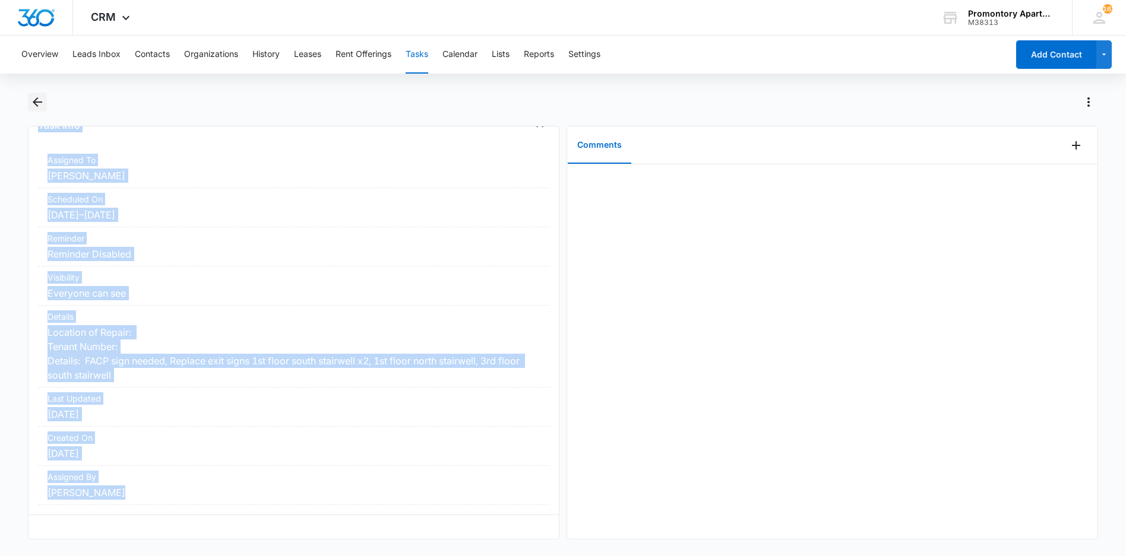
click at [37, 96] on icon "Back" at bounding box center [37, 102] width 14 height 14
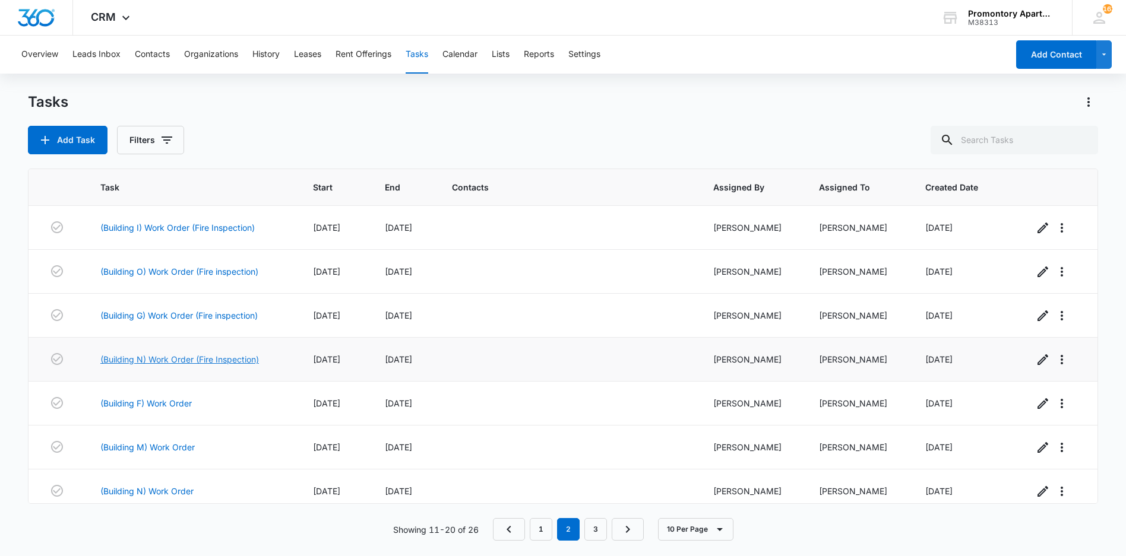
click at [170, 360] on link "(Building N) Work Order (Fire Inspection)" at bounding box center [179, 359] width 159 height 12
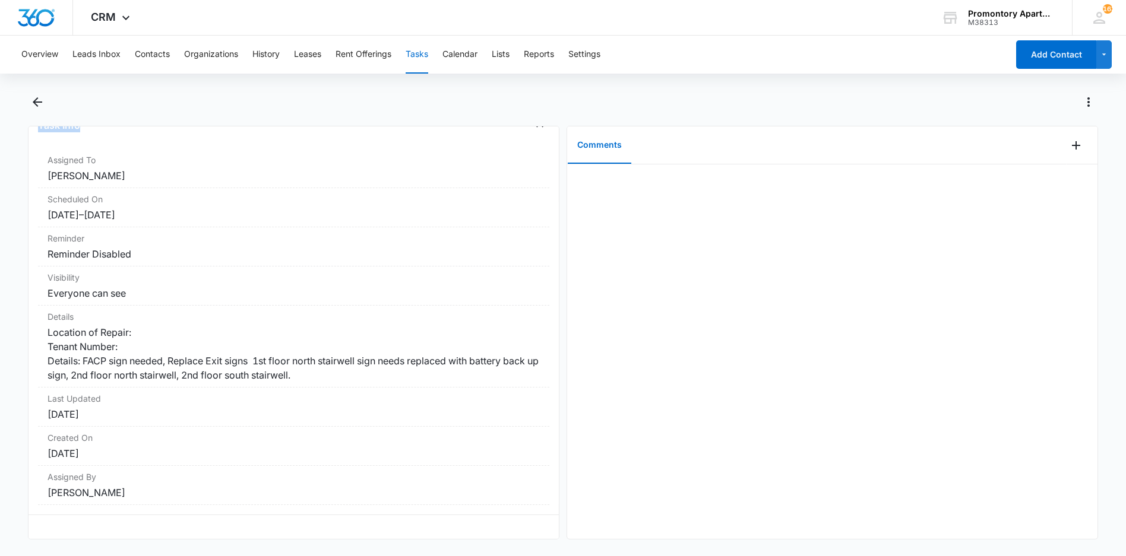
scroll to position [84, 0]
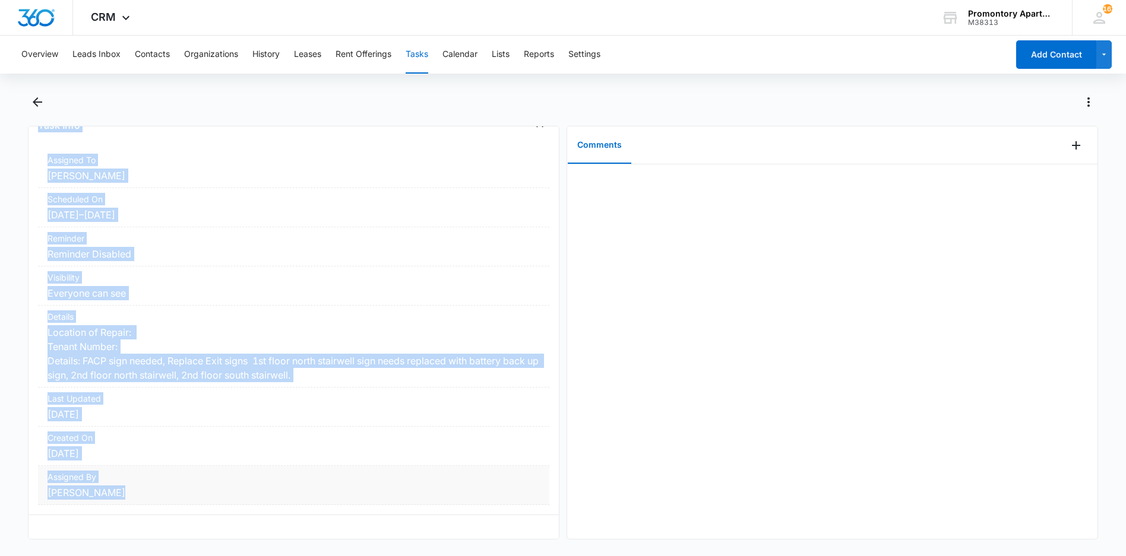
drag, startPoint x: 37, startPoint y: 157, endPoint x: 162, endPoint y: 493, distance: 358.5
click at [162, 493] on div "(Building N) Work Order (Fire Inspection) Task Info Assigned To Freddie Sepeda …" at bounding box center [293, 333] width 531 height 414
drag, startPoint x: 162, startPoint y: 493, endPoint x: 96, endPoint y: 343, distance: 163.8
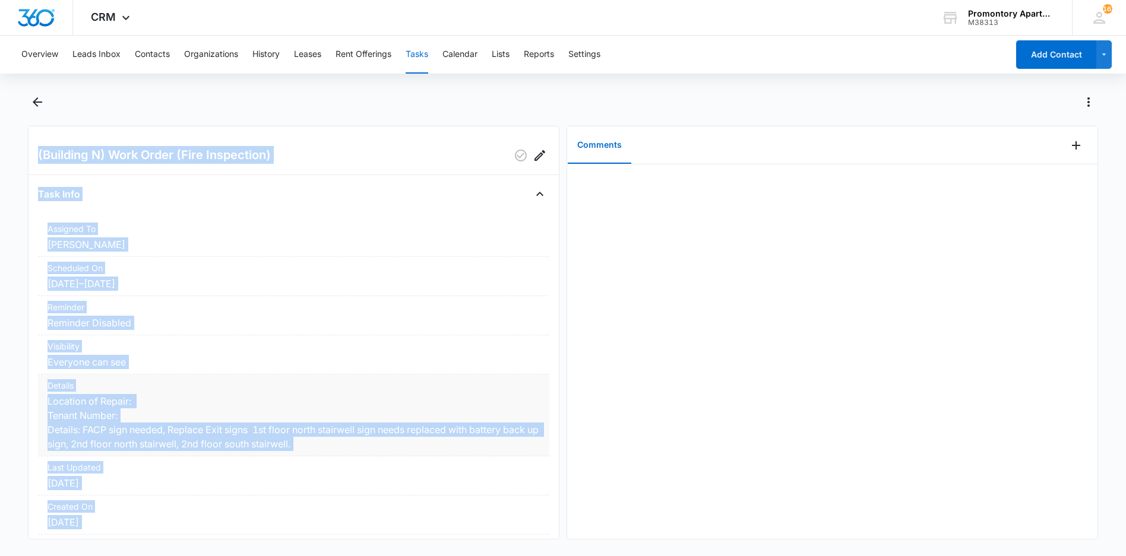
scroll to position [0, 0]
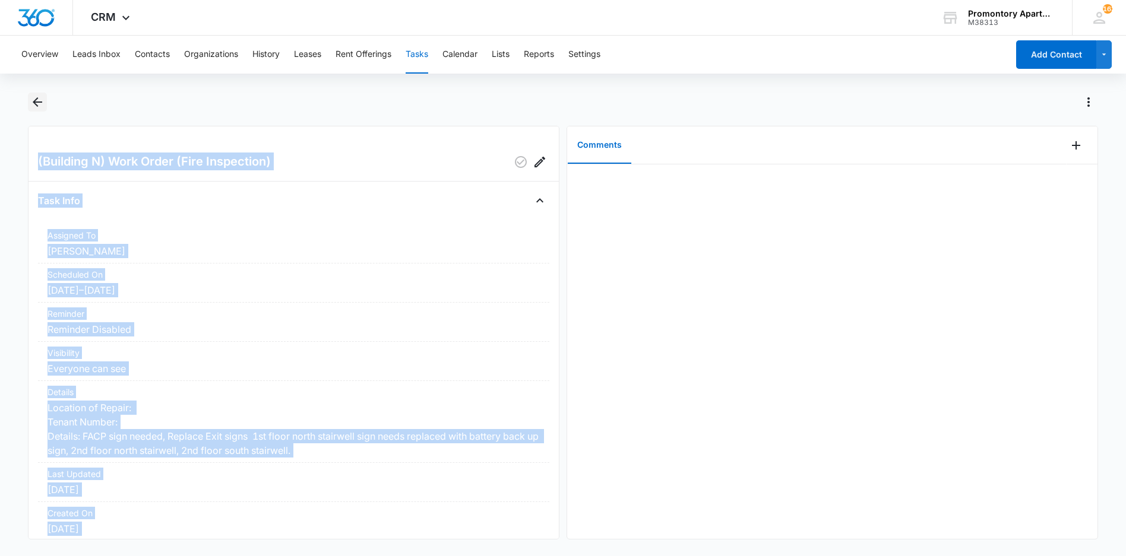
click at [34, 99] on icon "Back" at bounding box center [37, 102] width 14 height 14
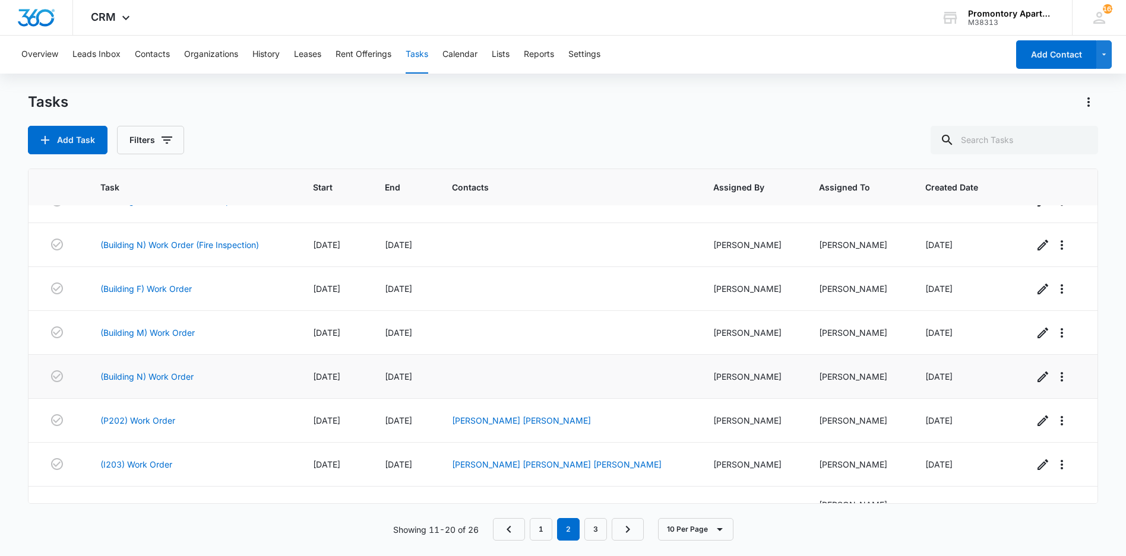
scroll to position [147, 0]
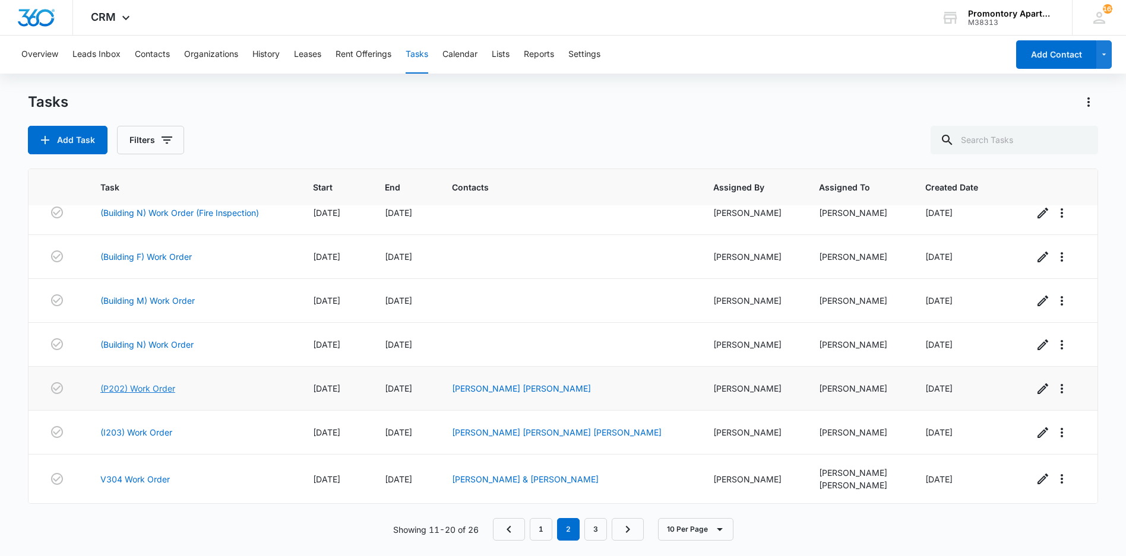
click at [153, 391] on link "(P202) Work Order" at bounding box center [137, 388] width 75 height 12
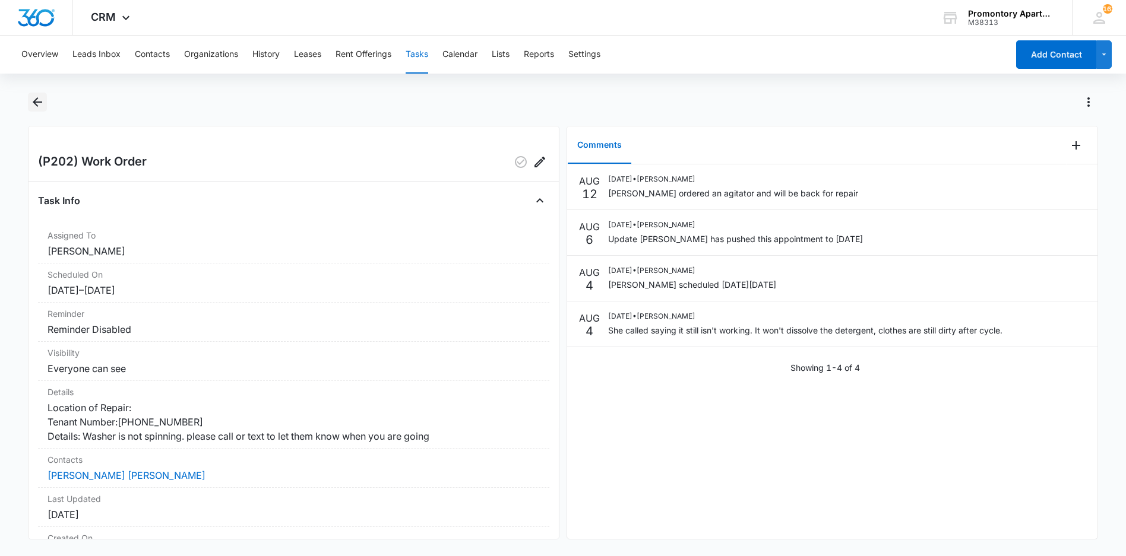
click at [37, 103] on icon "Back" at bounding box center [37, 102] width 14 height 14
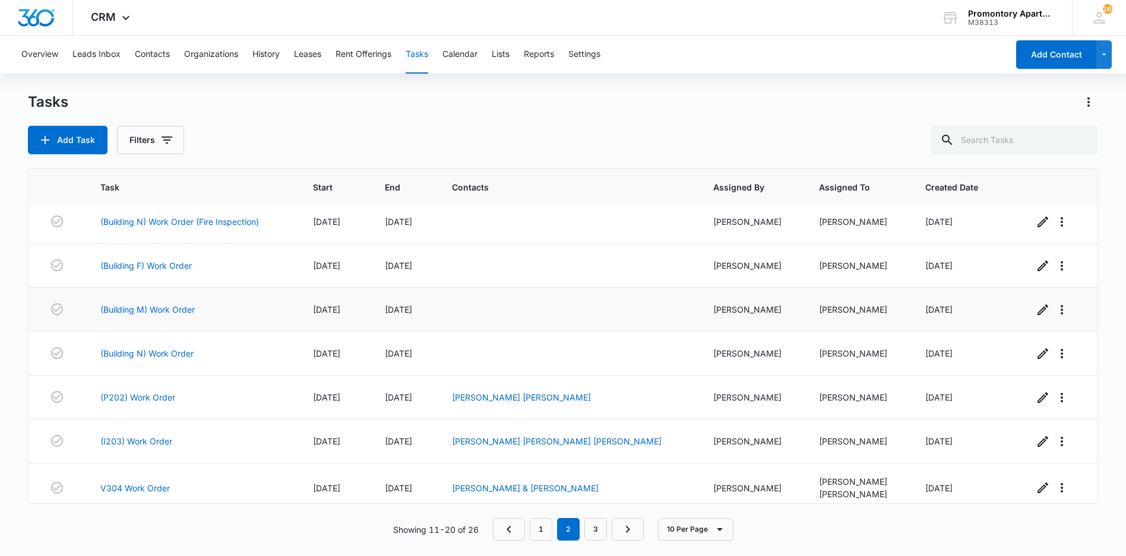
scroll to position [147, 0]
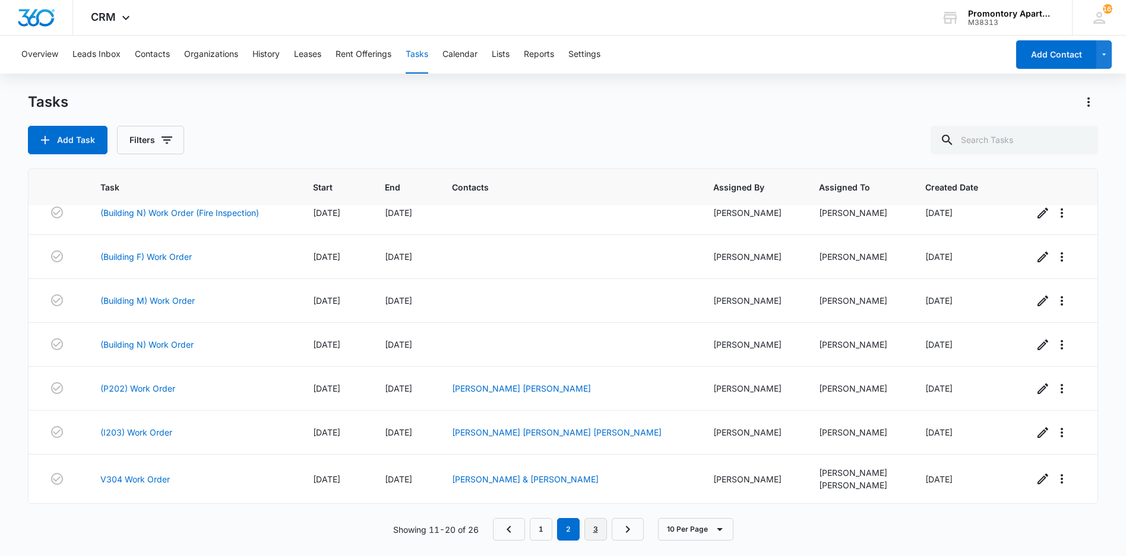
click at [600, 531] on link "3" at bounding box center [595, 529] width 23 height 23
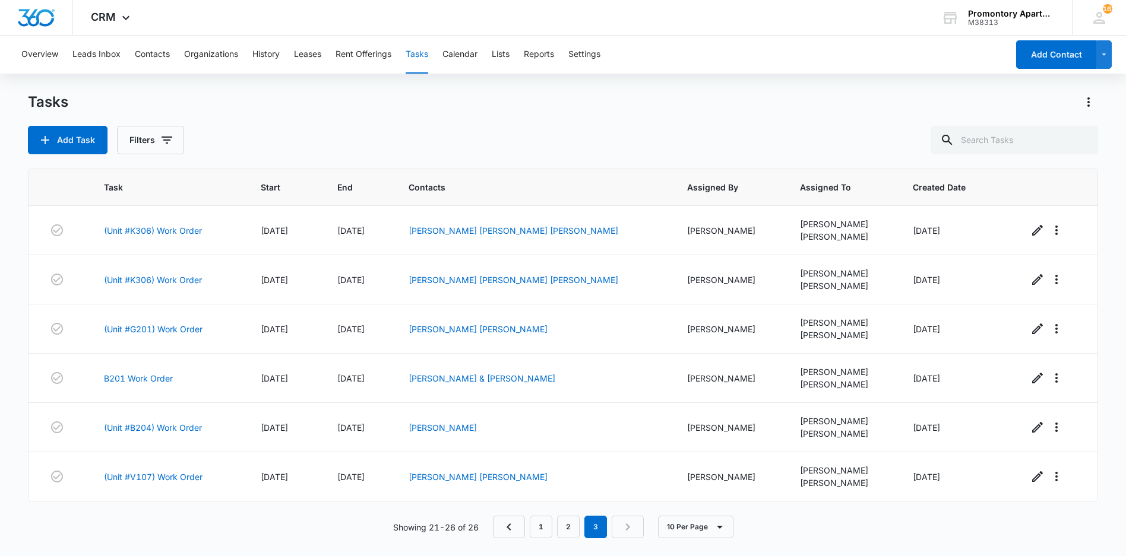
scroll to position [0, 0]
